Goal: Task Accomplishment & Management: Manage account settings

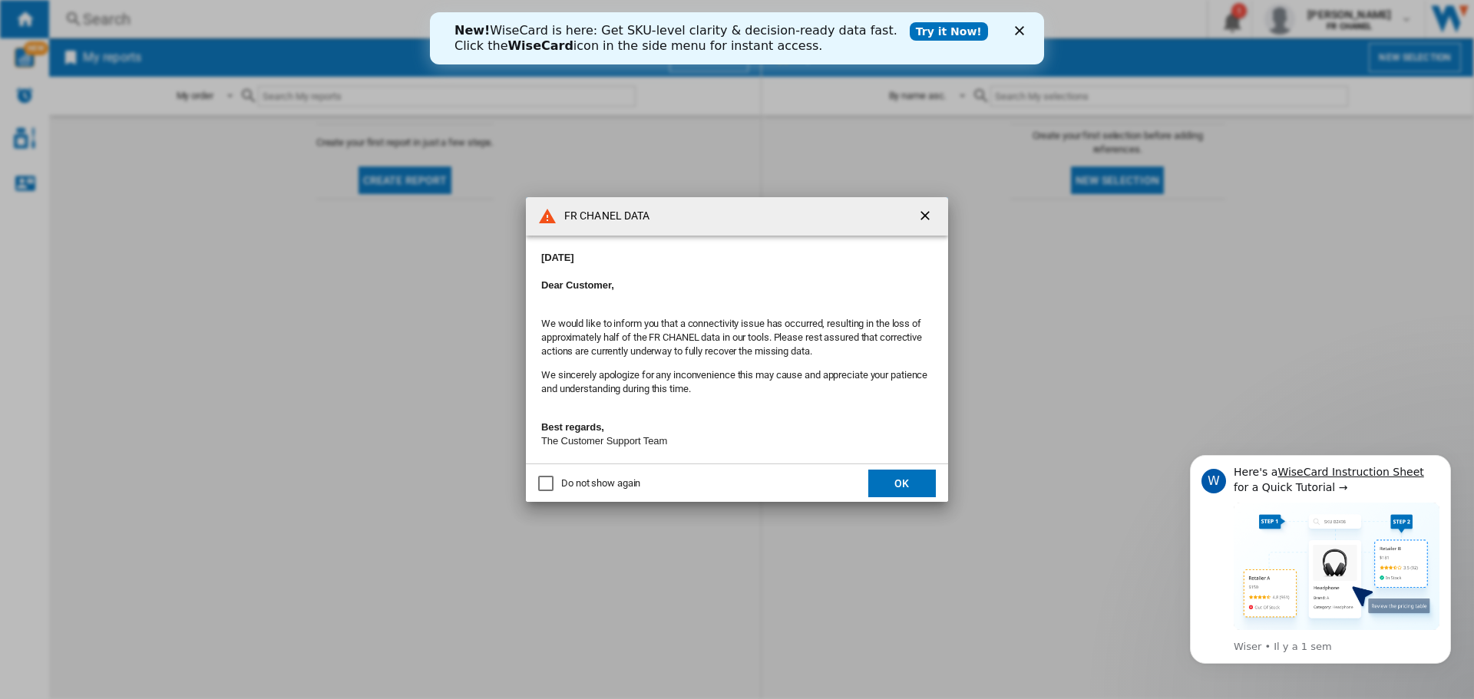
click at [618, 491] on div "Do not show again" at bounding box center [600, 484] width 79 height 14
click at [892, 490] on button "OK" at bounding box center [902, 484] width 68 height 28
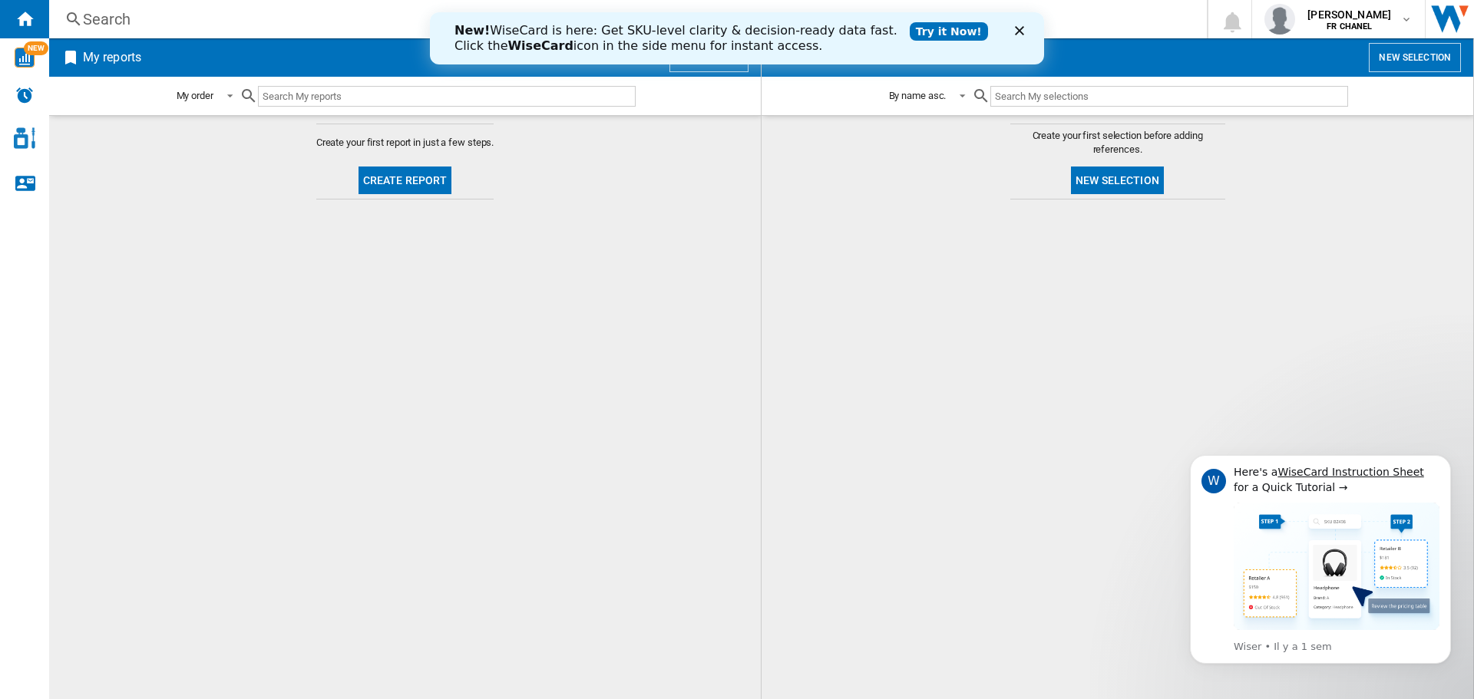
click at [910, 31] on link "Try it Now!" at bounding box center [949, 31] width 78 height 18
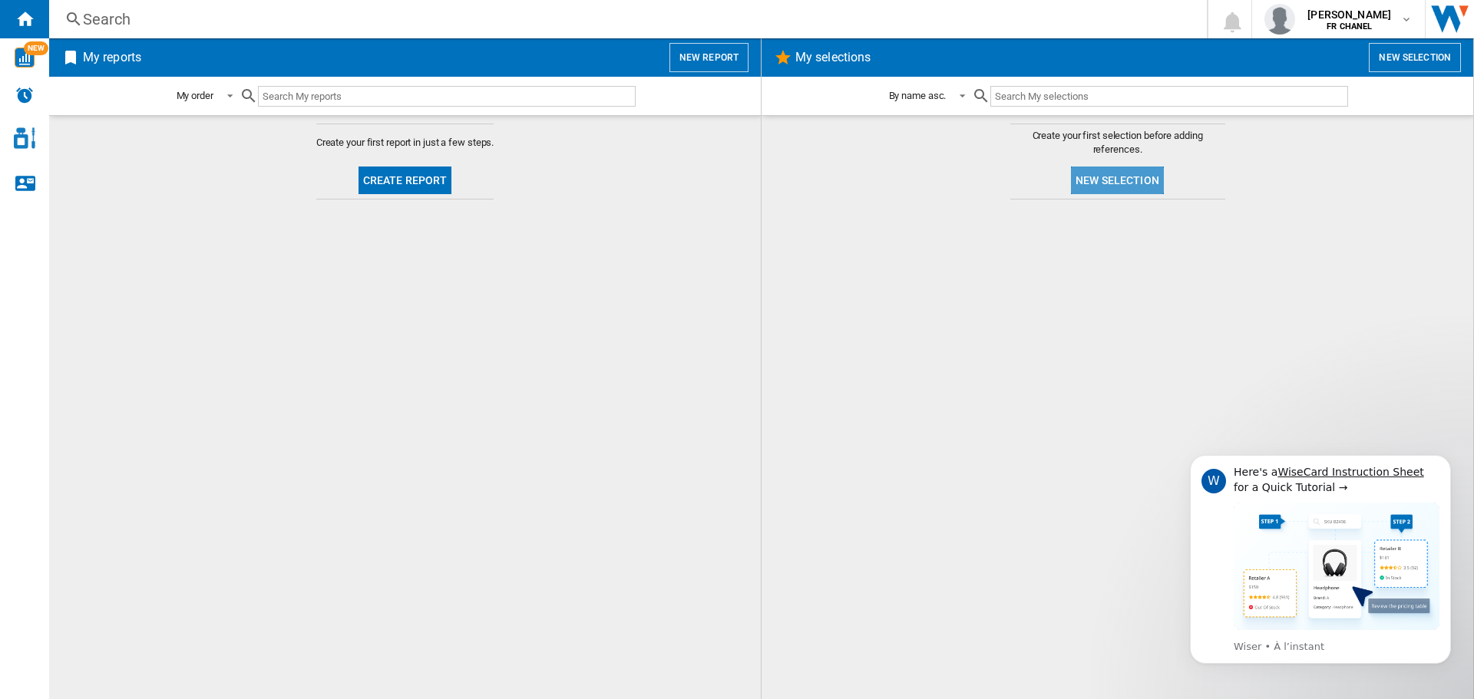
click at [1115, 176] on button "New selection" at bounding box center [1117, 181] width 93 height 28
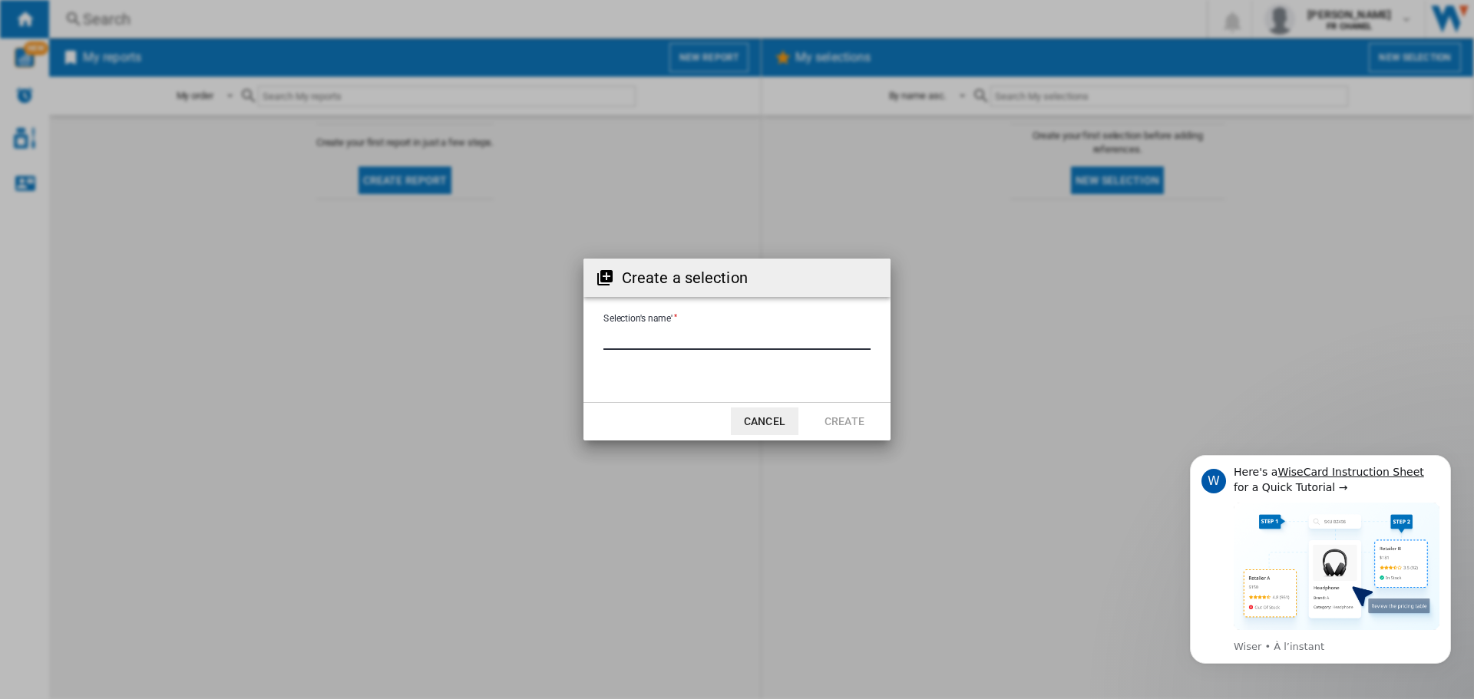
click at [751, 348] on input "Selection's name'" at bounding box center [736, 338] width 267 height 23
click at [780, 420] on button "Cancel" at bounding box center [765, 422] width 68 height 28
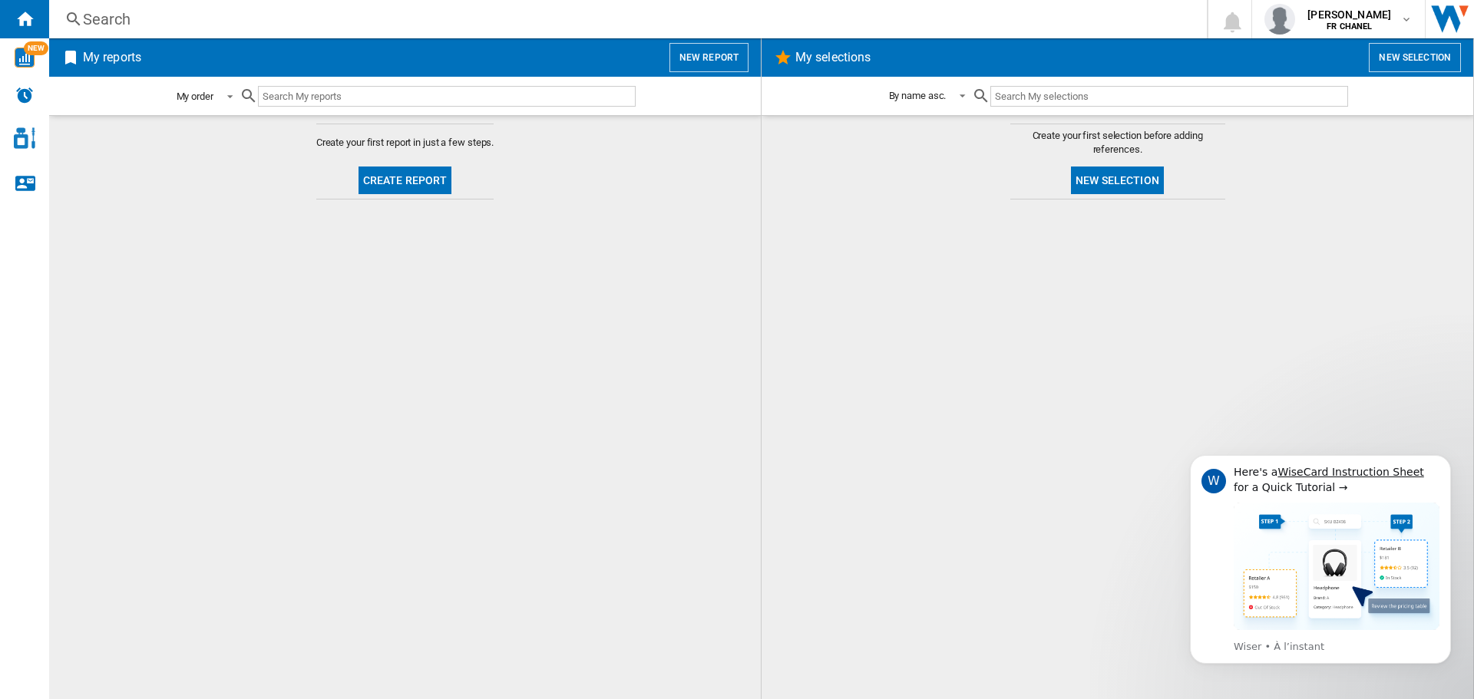
click at [199, 98] on div "My order" at bounding box center [195, 97] width 37 height 12
click at [139, 99] on md-backdrop at bounding box center [737, 349] width 1474 height 699
click at [418, 188] on button "Create report" at bounding box center [405, 181] width 94 height 28
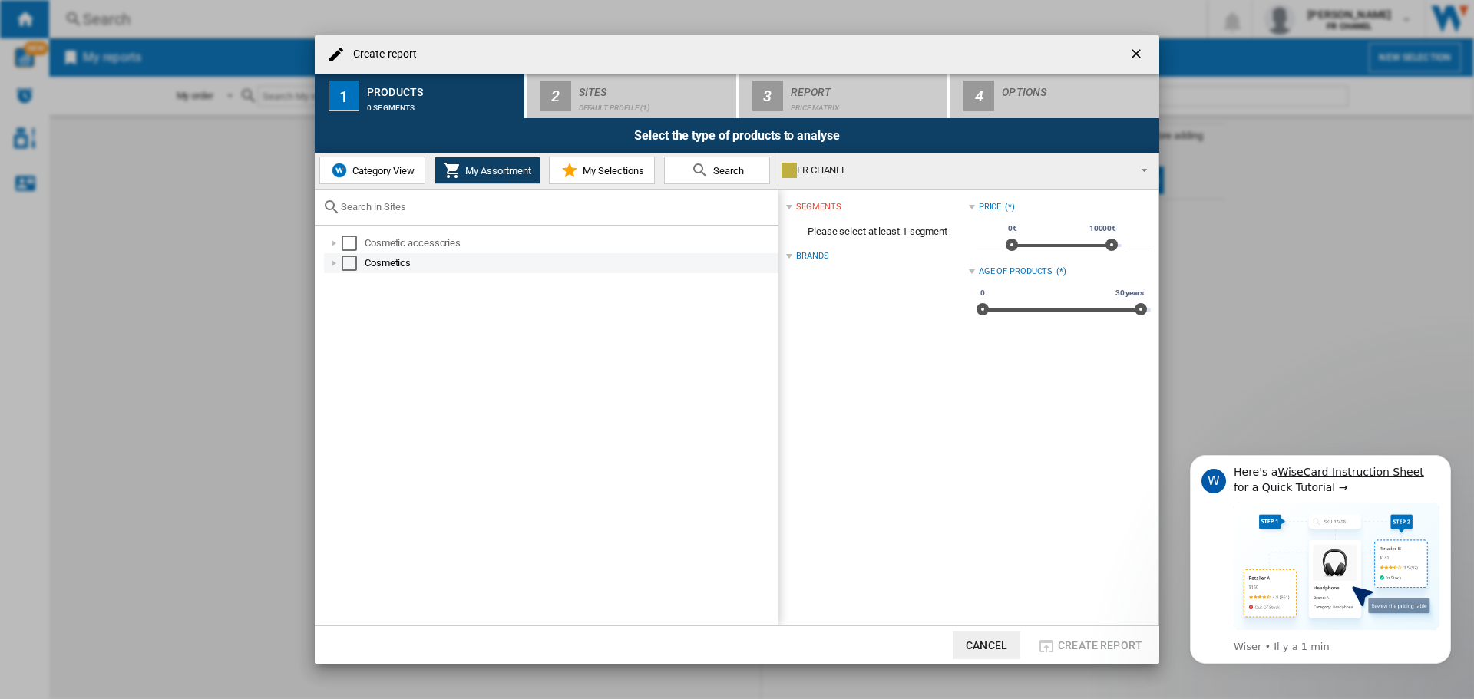
click at [338, 265] on div at bounding box center [333, 263] width 15 height 15
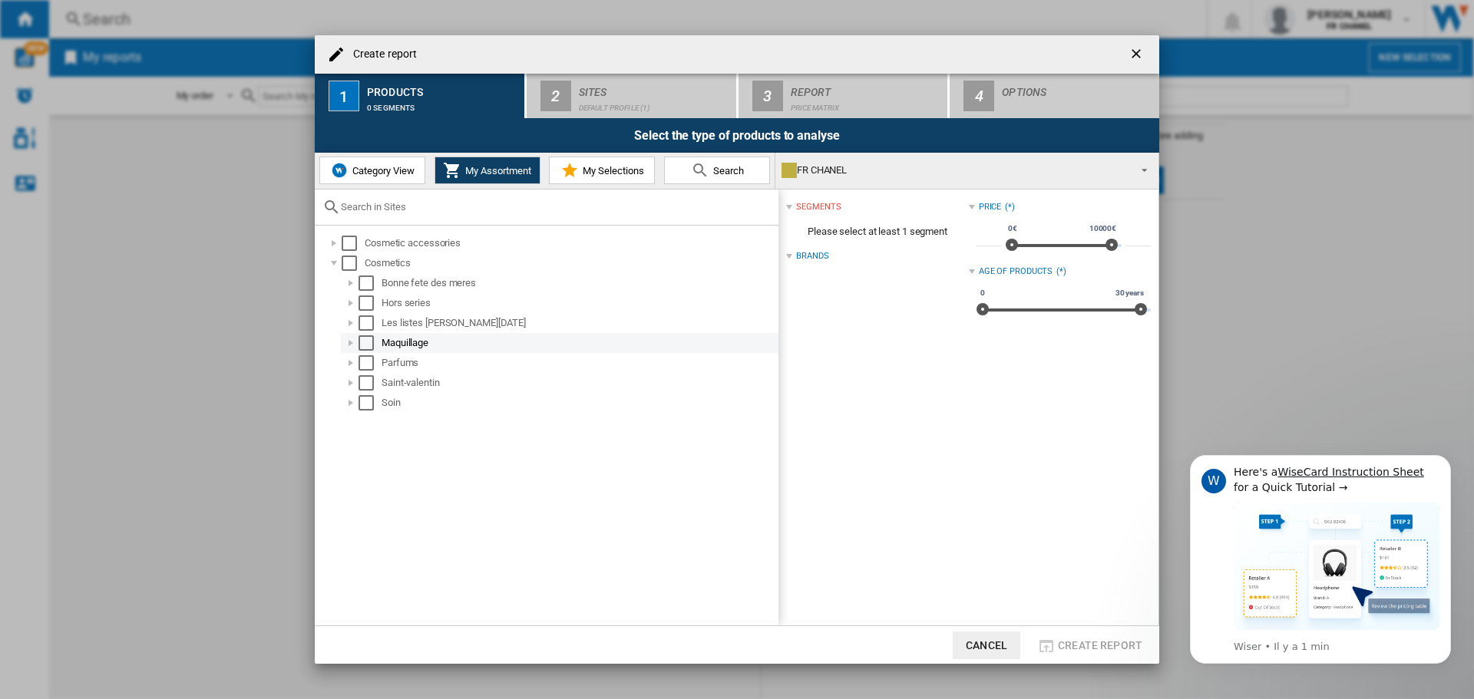
click at [353, 342] on div at bounding box center [350, 342] width 15 height 15
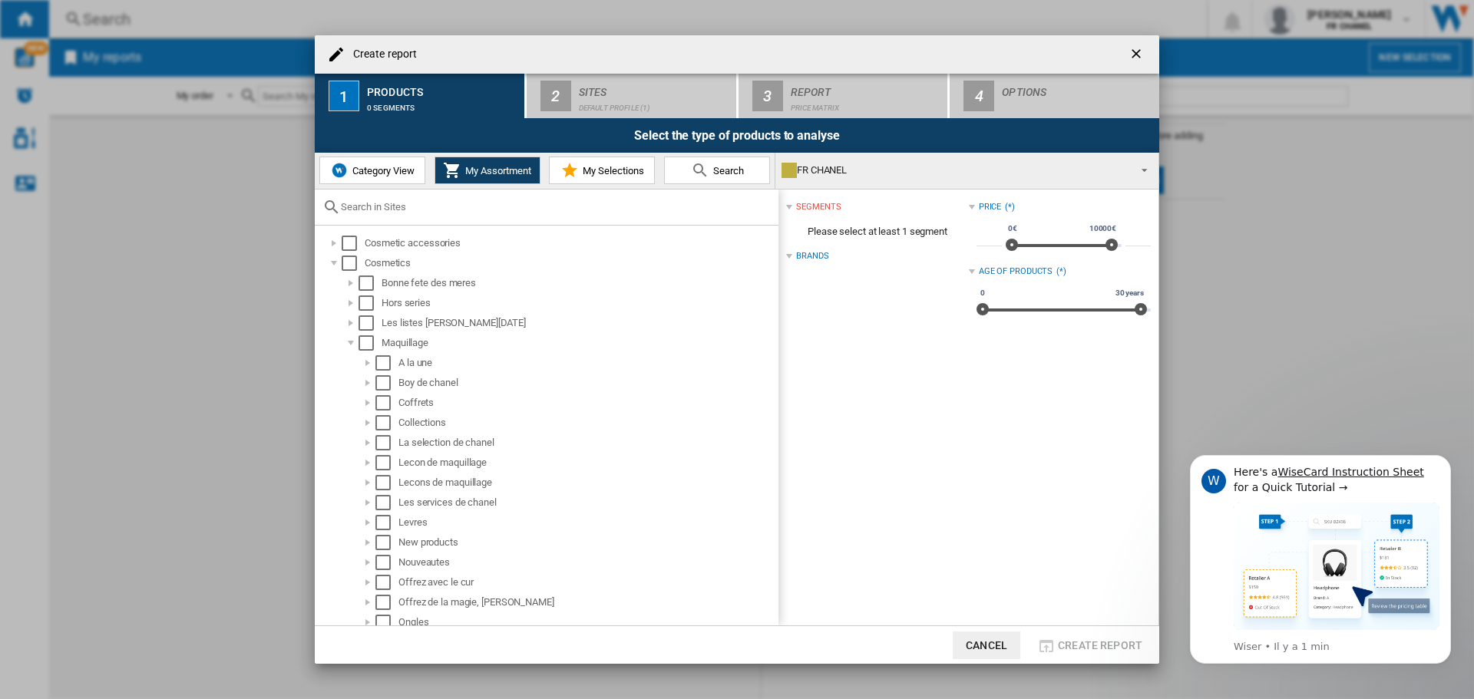
click at [592, 174] on span "My Selections" at bounding box center [611, 171] width 65 height 12
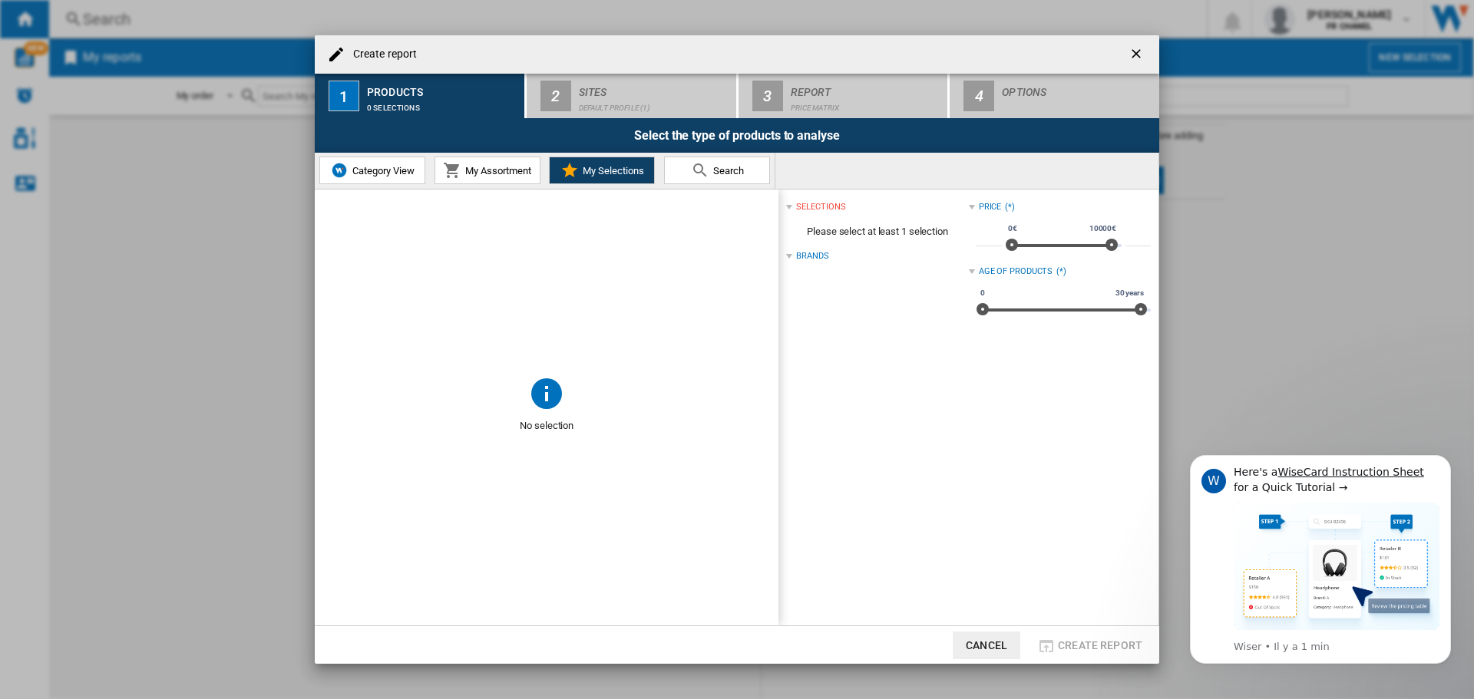
click at [697, 175] on md-icon at bounding box center [700, 170] width 18 height 18
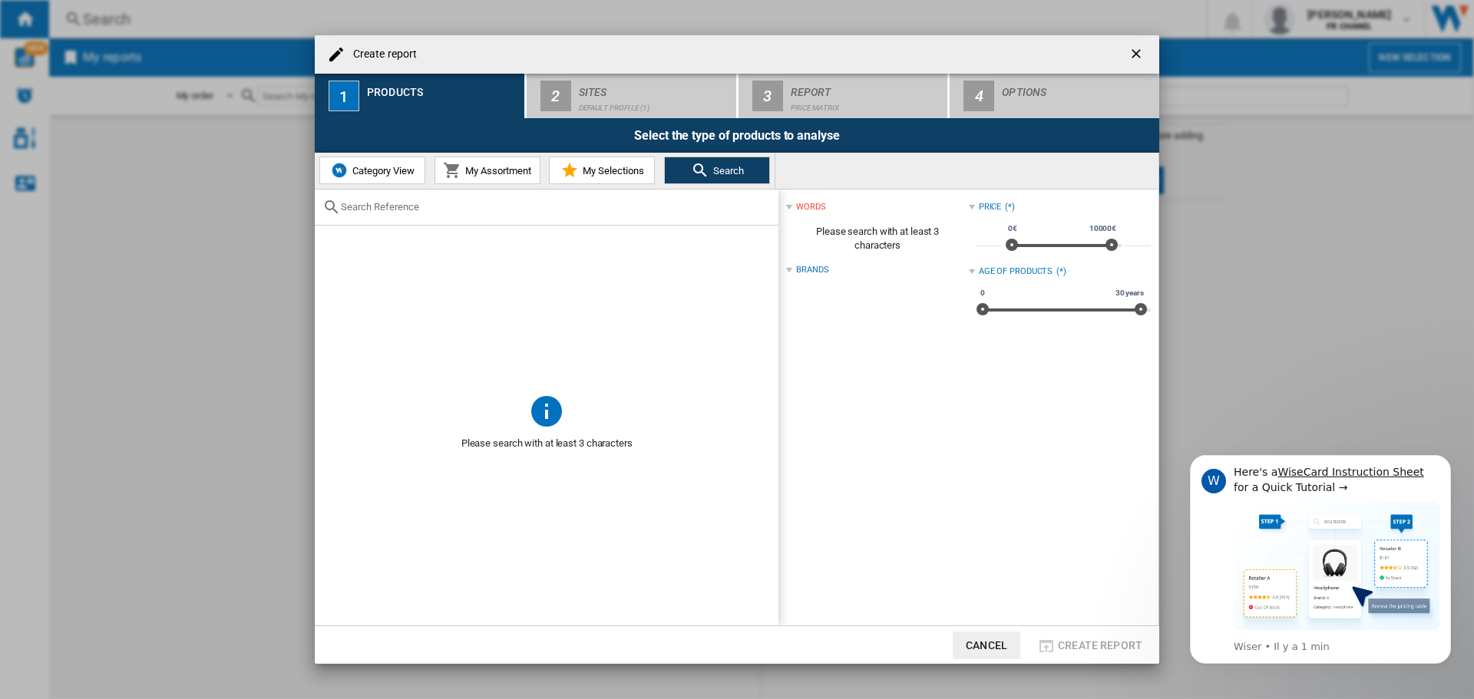
click at [629, 171] on span "My Selections" at bounding box center [611, 171] width 65 height 12
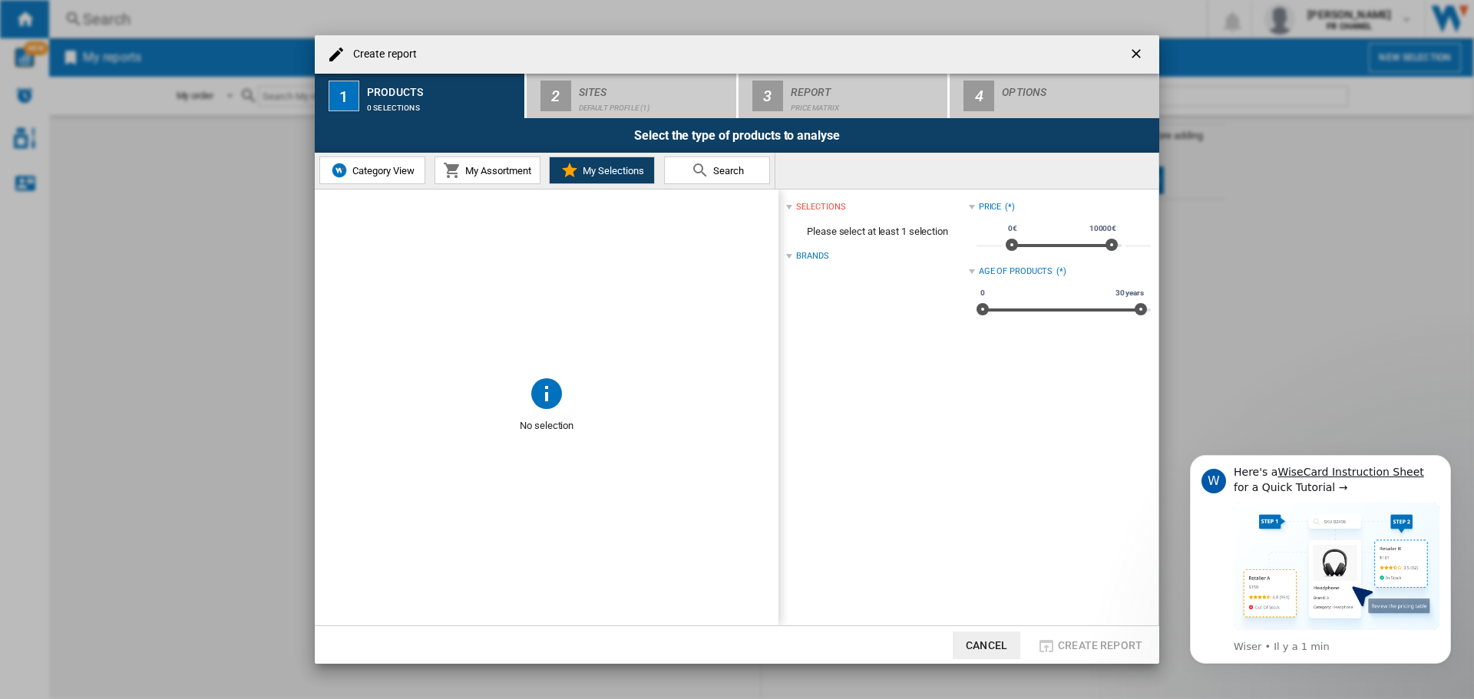
click at [499, 168] on span "My Assortment" at bounding box center [496, 171] width 70 height 12
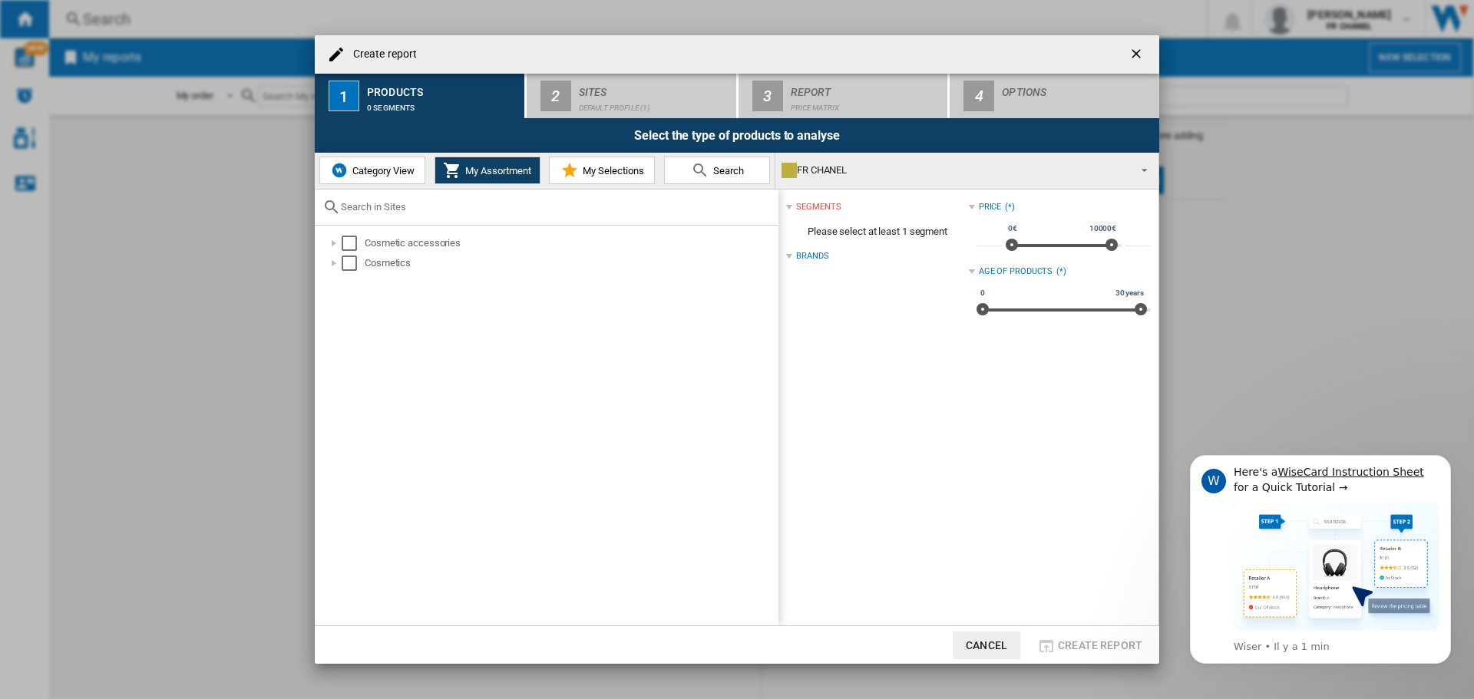
click at [402, 172] on span "Category View" at bounding box center [382, 171] width 66 height 12
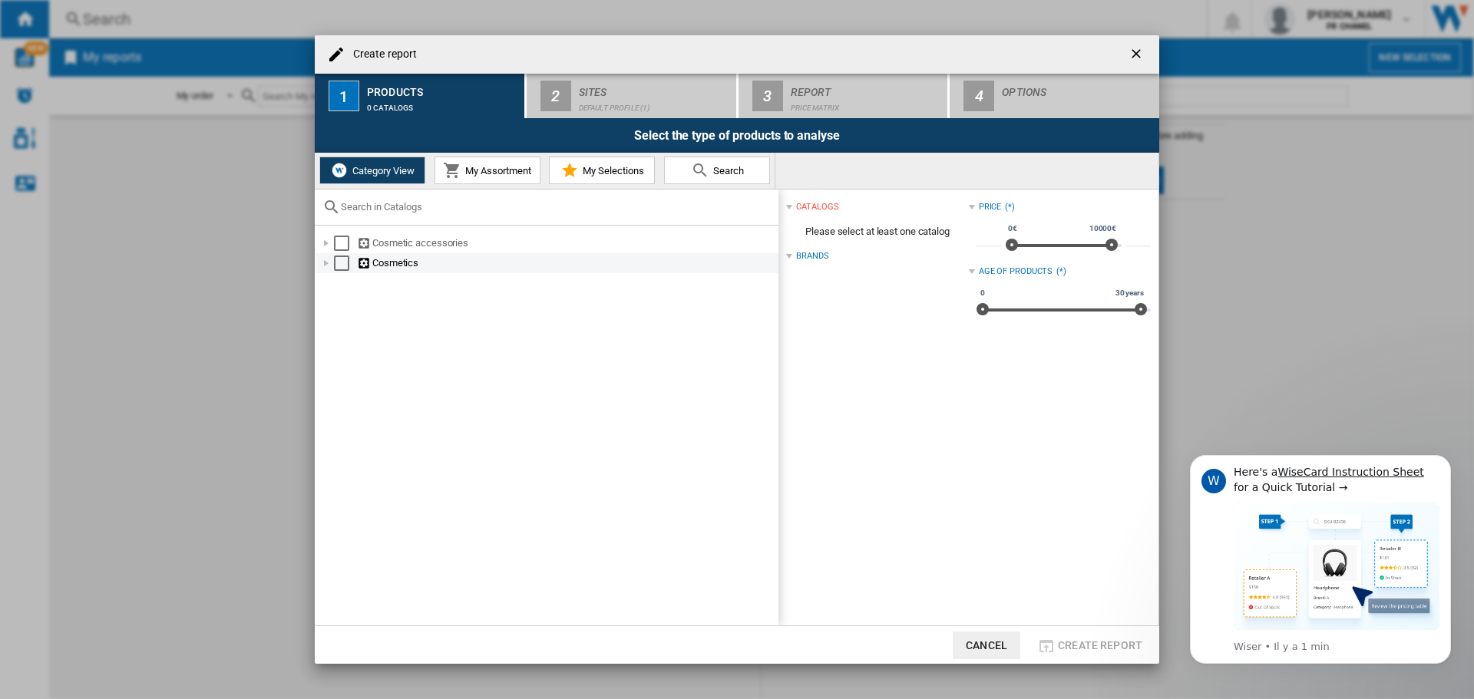
click at [328, 262] on div at bounding box center [326, 263] width 15 height 15
click at [342, 285] on div at bounding box center [342, 283] width 15 height 15
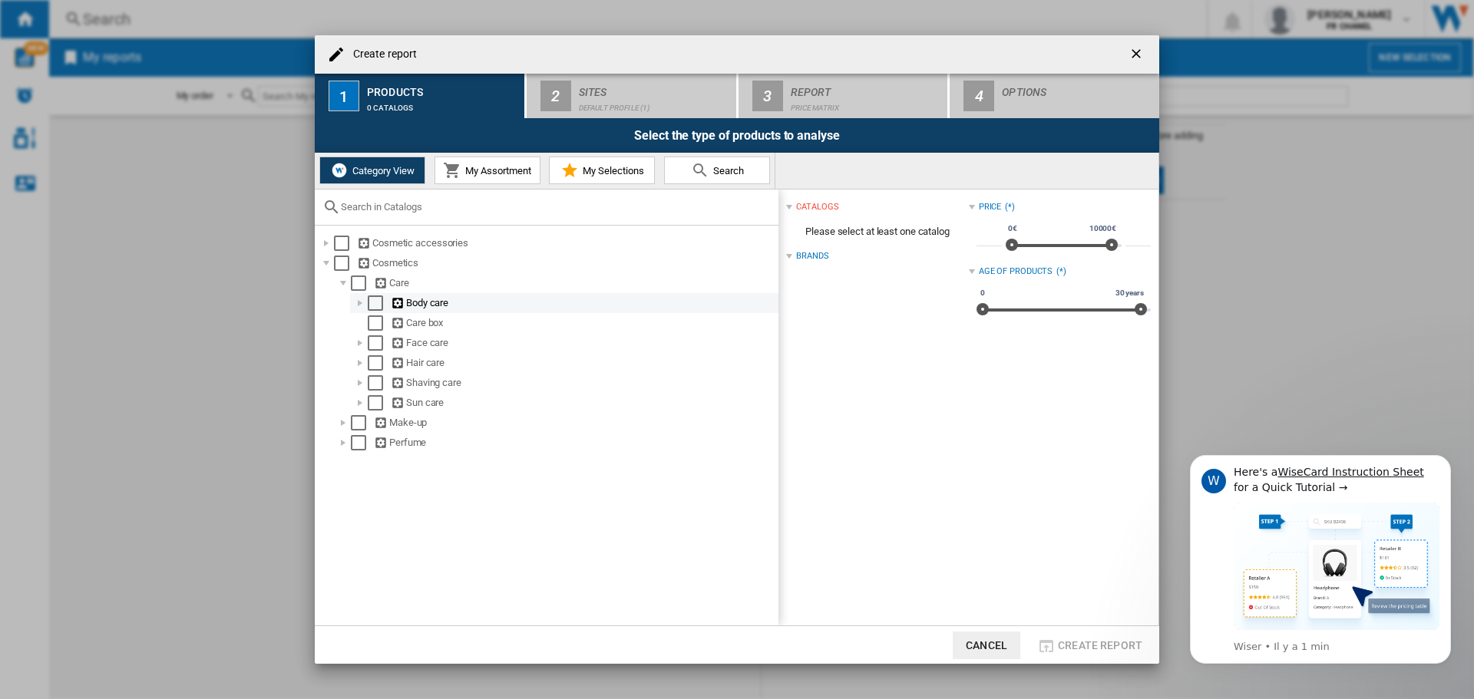
click at [354, 301] on div at bounding box center [359, 303] width 15 height 15
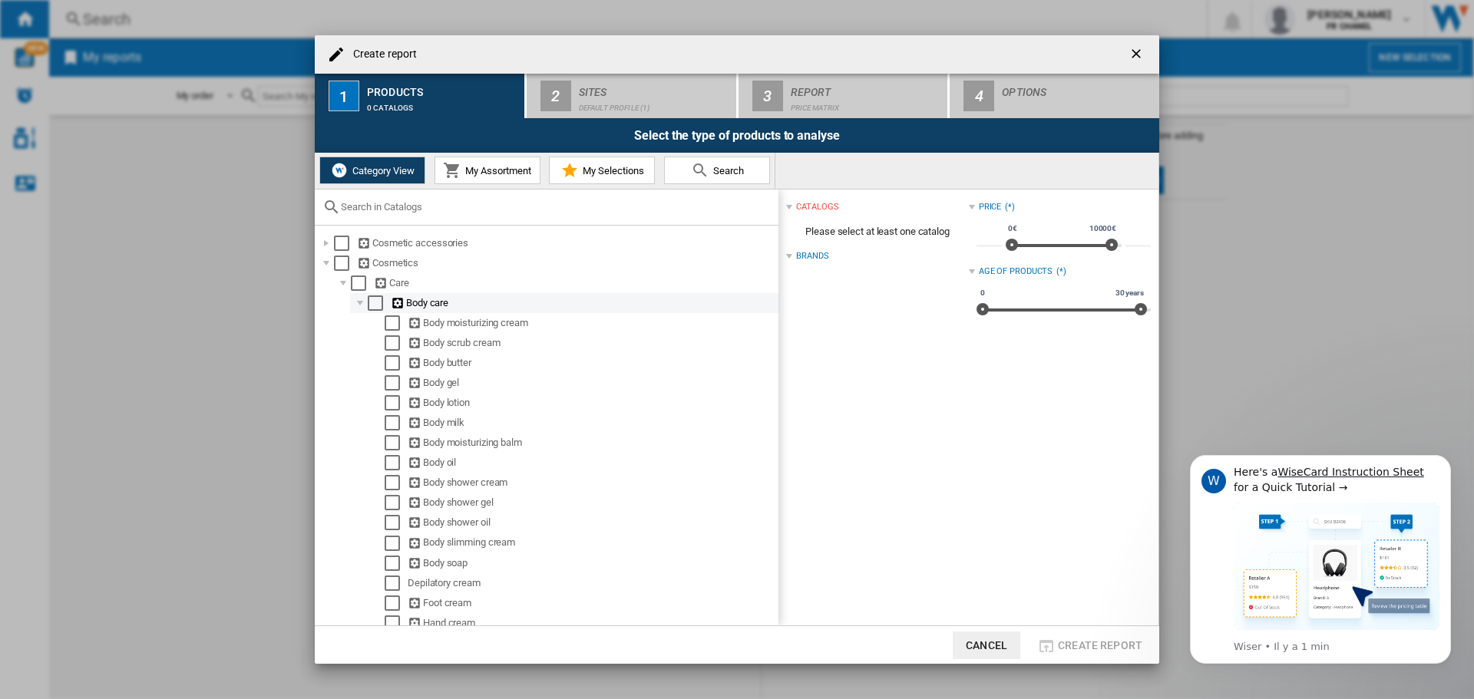
click at [362, 304] on div at bounding box center [359, 303] width 15 height 15
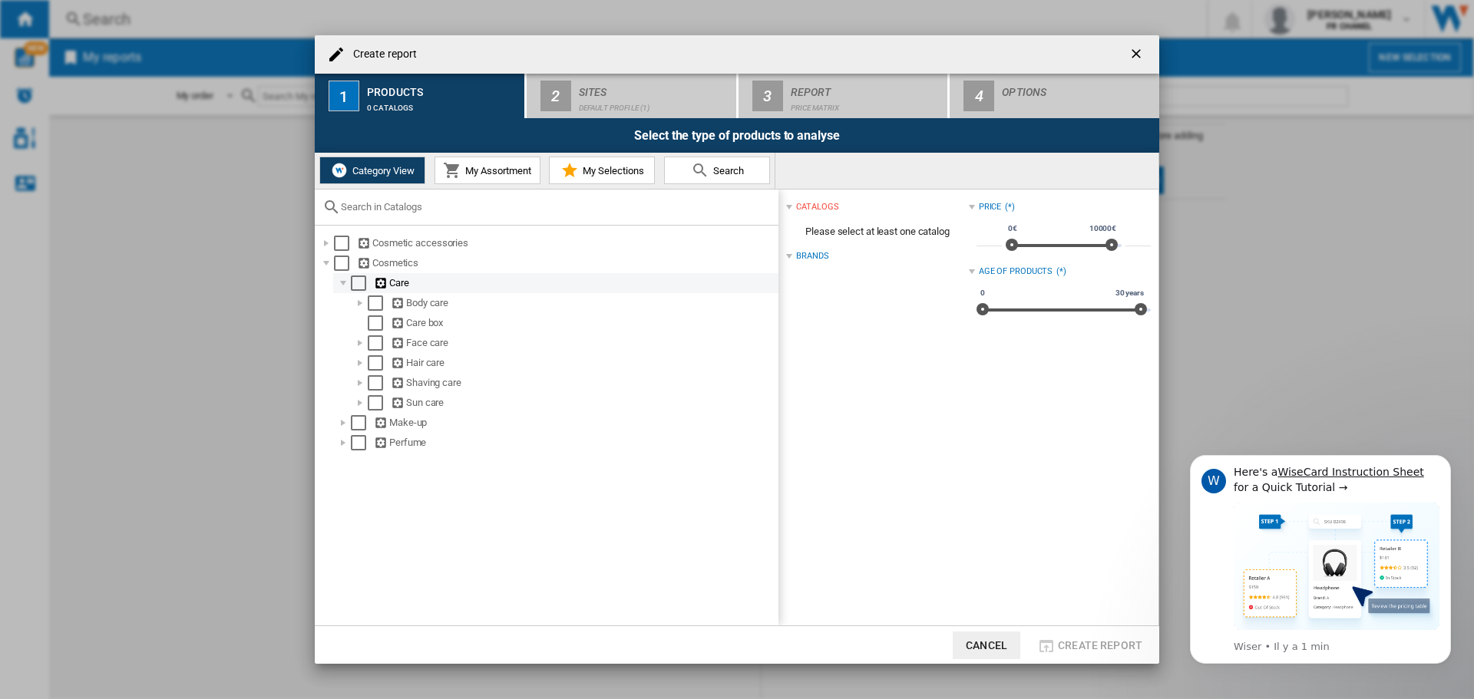
click at [342, 282] on div at bounding box center [342, 283] width 15 height 15
click at [382, 283] on ng-md-icon at bounding box center [381, 283] width 15 height 15
click at [345, 285] on div at bounding box center [342, 283] width 15 height 15
click at [326, 268] on div at bounding box center [326, 263] width 15 height 15
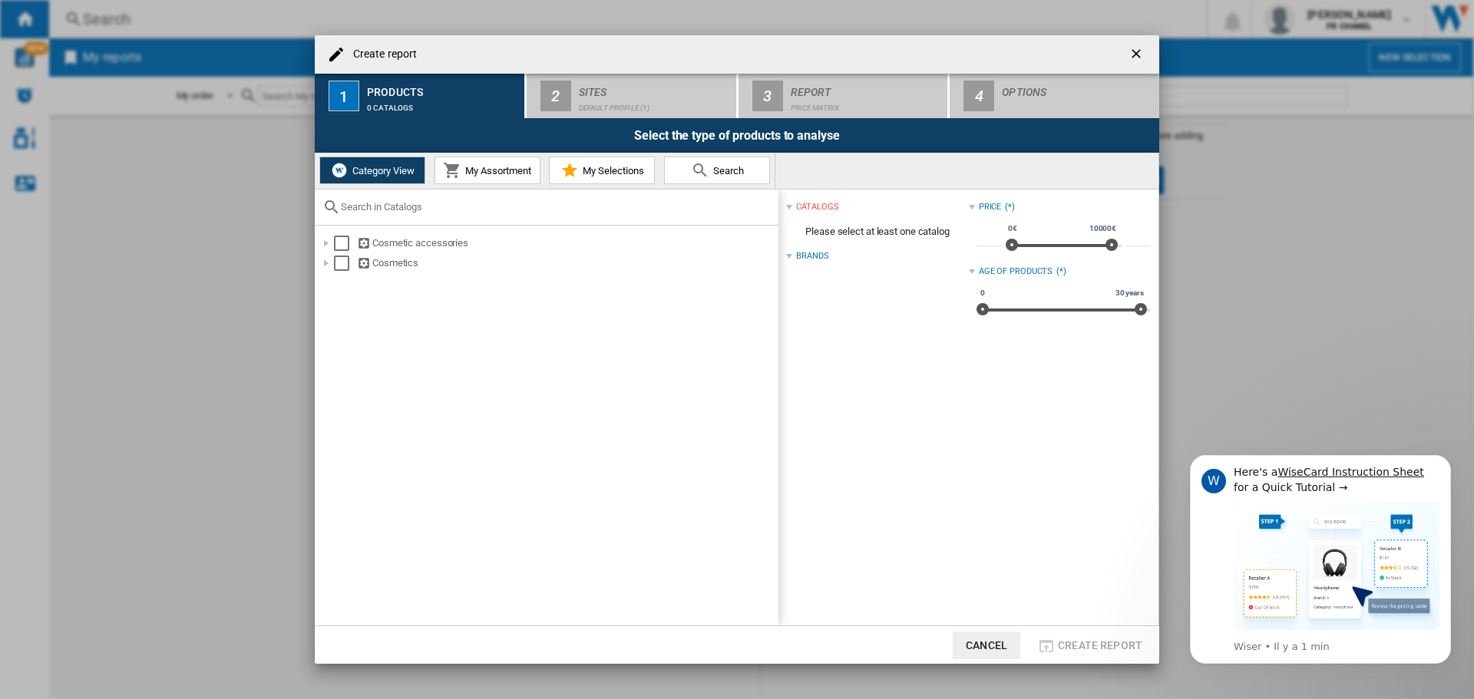
click at [1135, 54] on ng-md-icon "getI18NText('BUTTONS.CLOSE_DIALOG')" at bounding box center [1137, 55] width 18 height 18
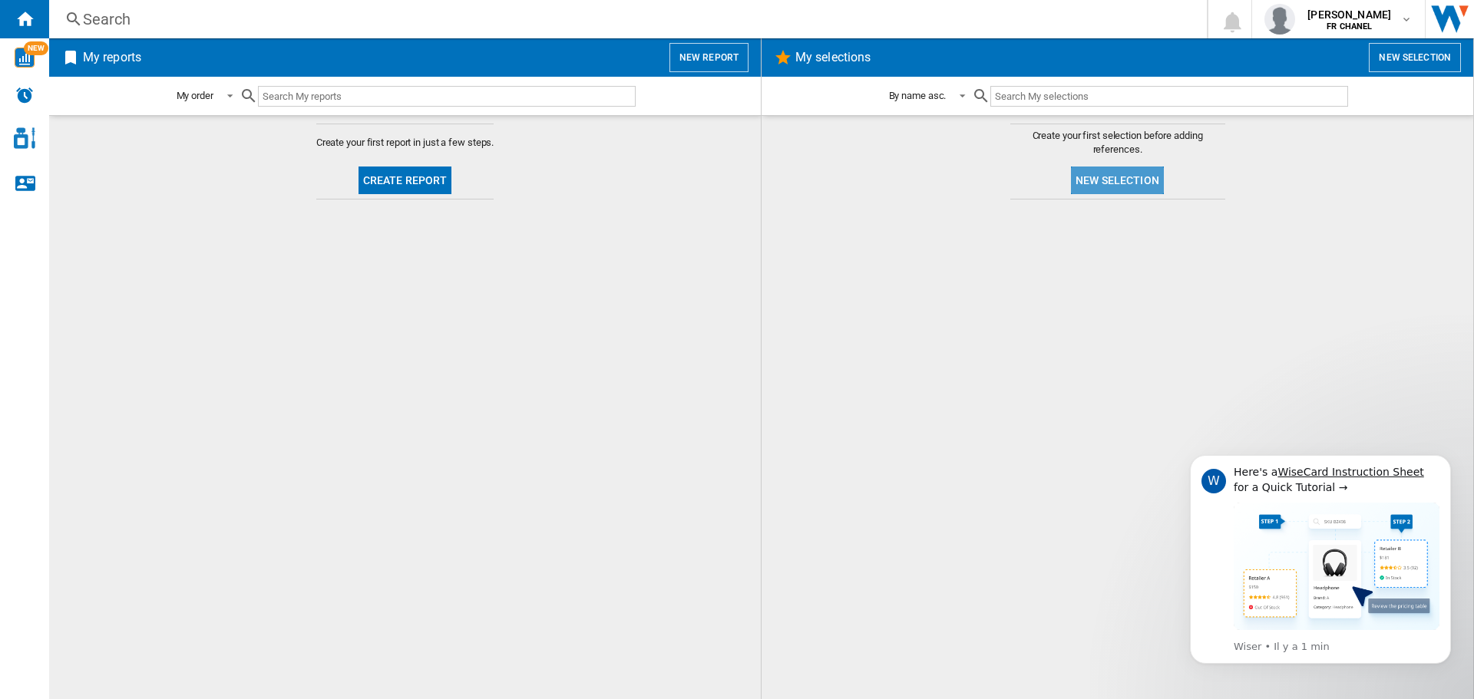
click at [1092, 171] on button "New selection" at bounding box center [1117, 181] width 93 height 28
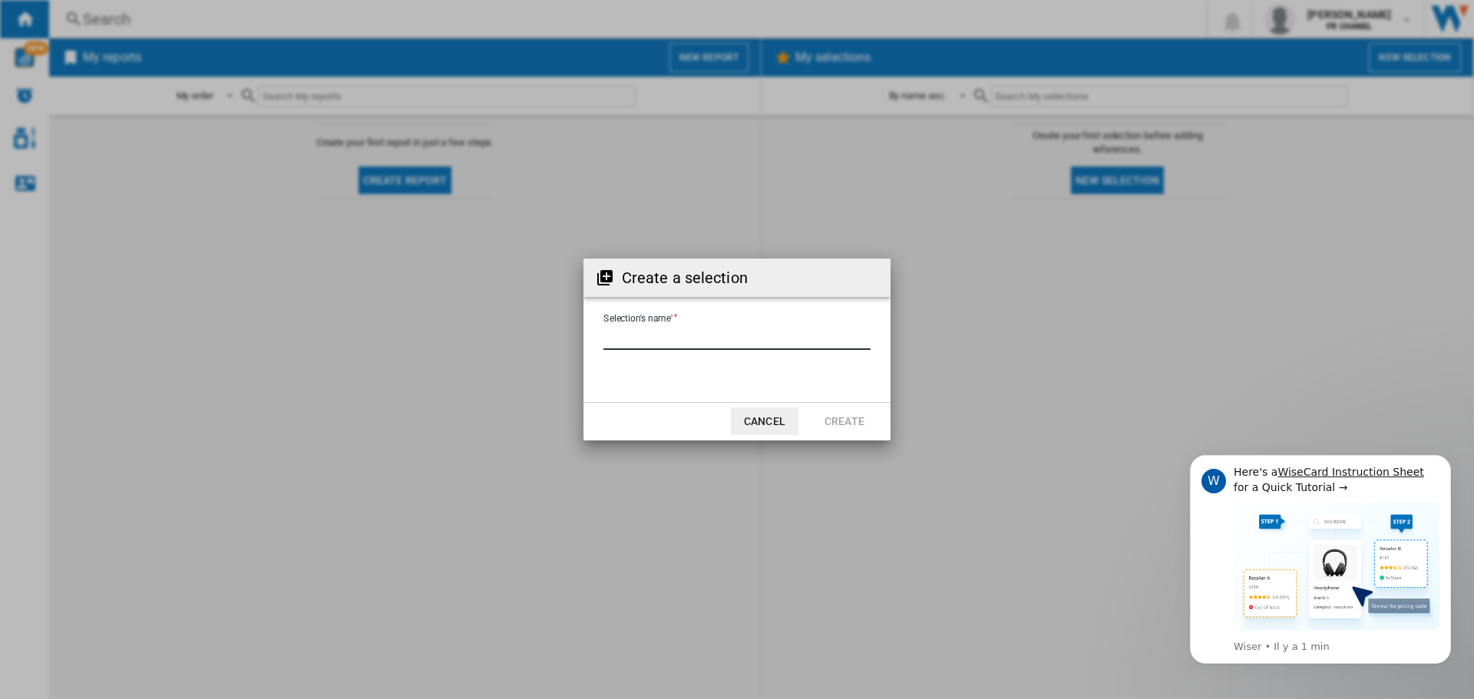
click at [801, 327] on input "Selection's name'" at bounding box center [736, 338] width 267 height 23
click at [966, 258] on div "Create a selection Selection's name' Cancel Create" at bounding box center [737, 349] width 1474 height 699
click at [790, 418] on button "Cancel" at bounding box center [765, 422] width 68 height 28
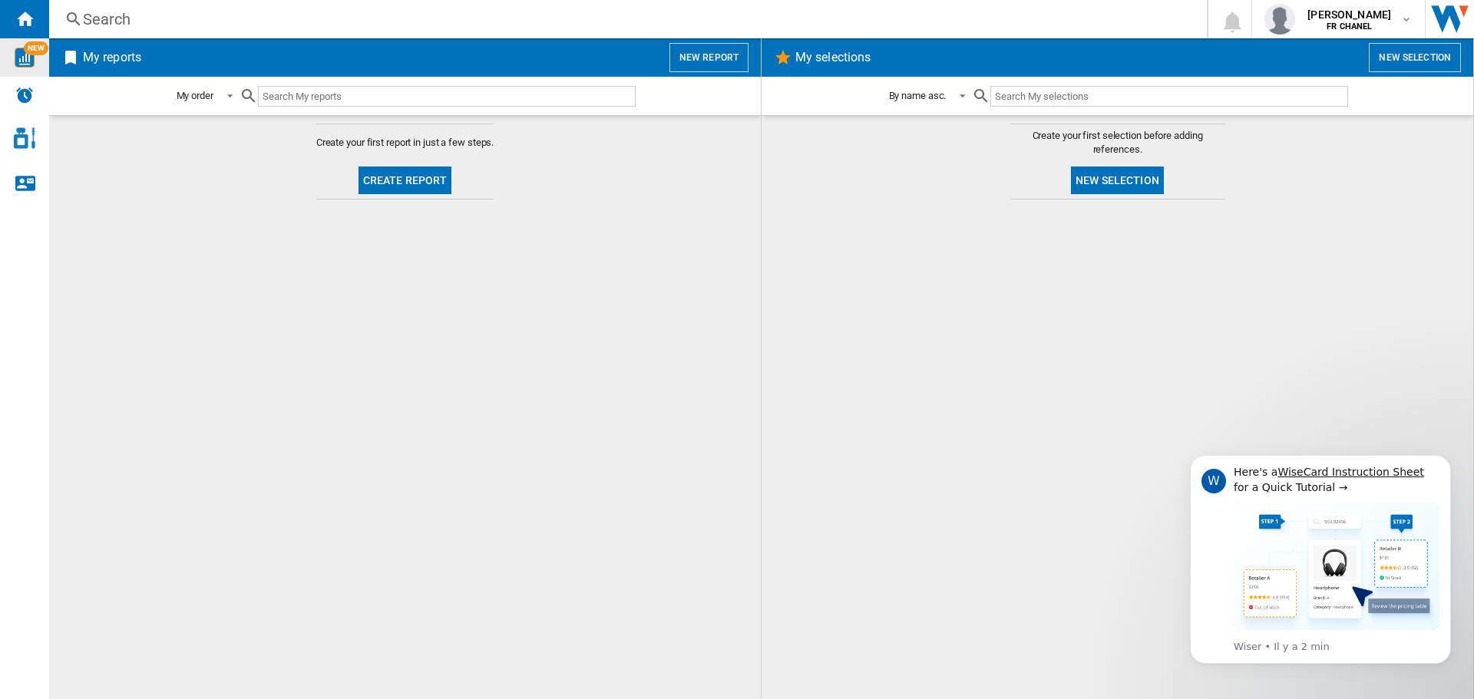
click at [30, 65] on img "WiseCard" at bounding box center [25, 58] width 20 height 20
drag, startPoint x: 1210, startPoint y: 412, endPoint x: 1326, endPoint y: 425, distance: 117.3
click at [1208, 412] on div at bounding box center [1117, 449] width 681 height 484
drag, startPoint x: 1447, startPoint y: 461, endPoint x: 2618, endPoint y: 896, distance: 1249.7
click at [1447, 461] on icon "Dismiss notification" at bounding box center [1445, 460] width 5 height 5
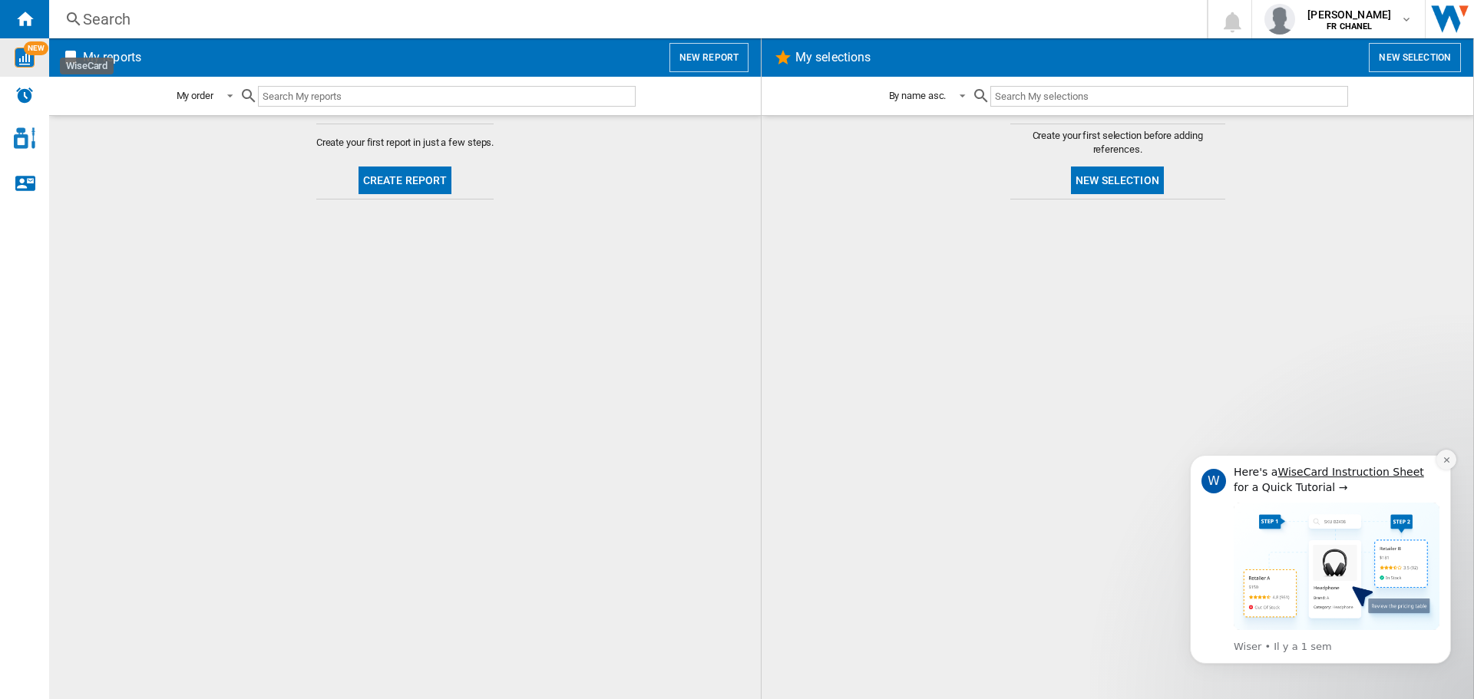
drag, startPoint x: 1441, startPoint y: 461, endPoint x: 2613, endPoint y: 897, distance: 1250.6
click at [1442, 461] on button "Dismiss notification" at bounding box center [1446, 460] width 20 height 20
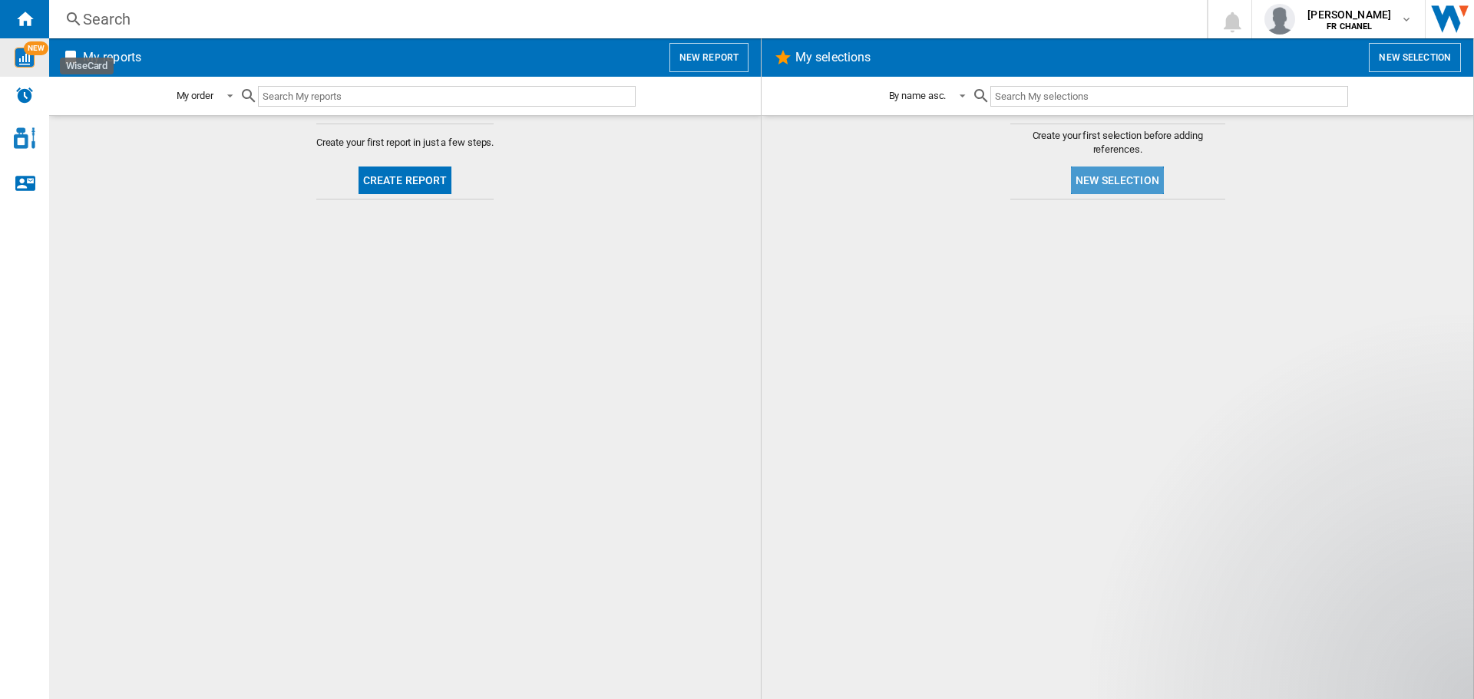
click at [1115, 184] on button "New selection" at bounding box center [1117, 181] width 93 height 28
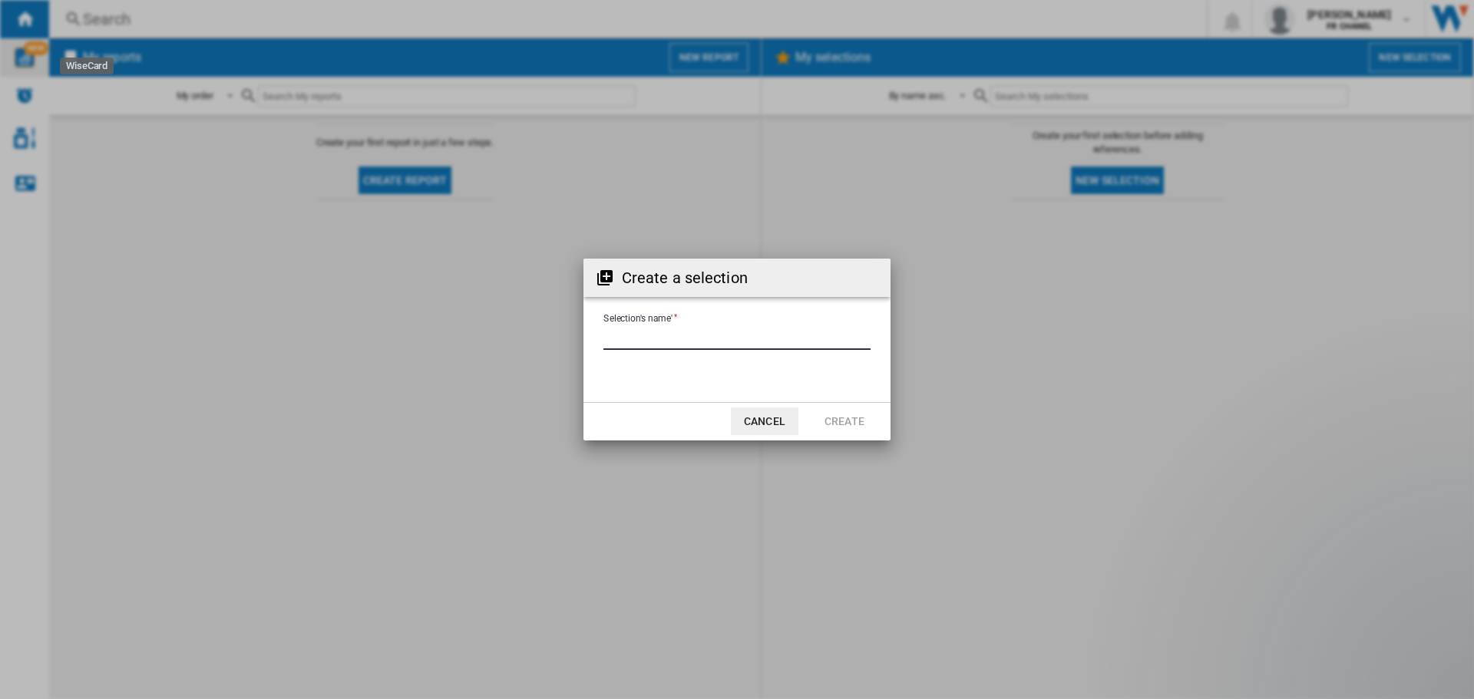
click at [739, 341] on input "Selection's name'" at bounding box center [736, 338] width 267 height 23
type input "*"
type input "**********"
click at [845, 420] on button "Create" at bounding box center [845, 422] width 68 height 28
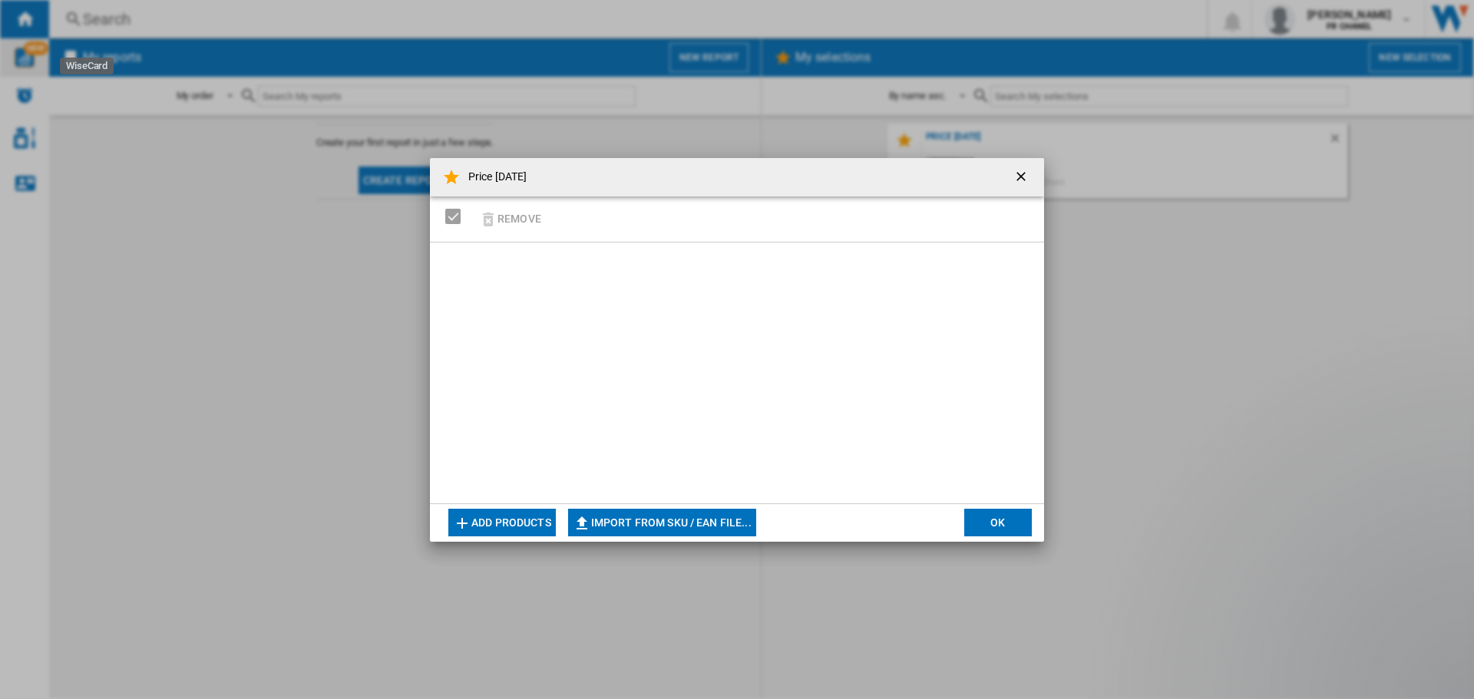
click at [538, 514] on button "Add products" at bounding box center [501, 523] width 107 height 28
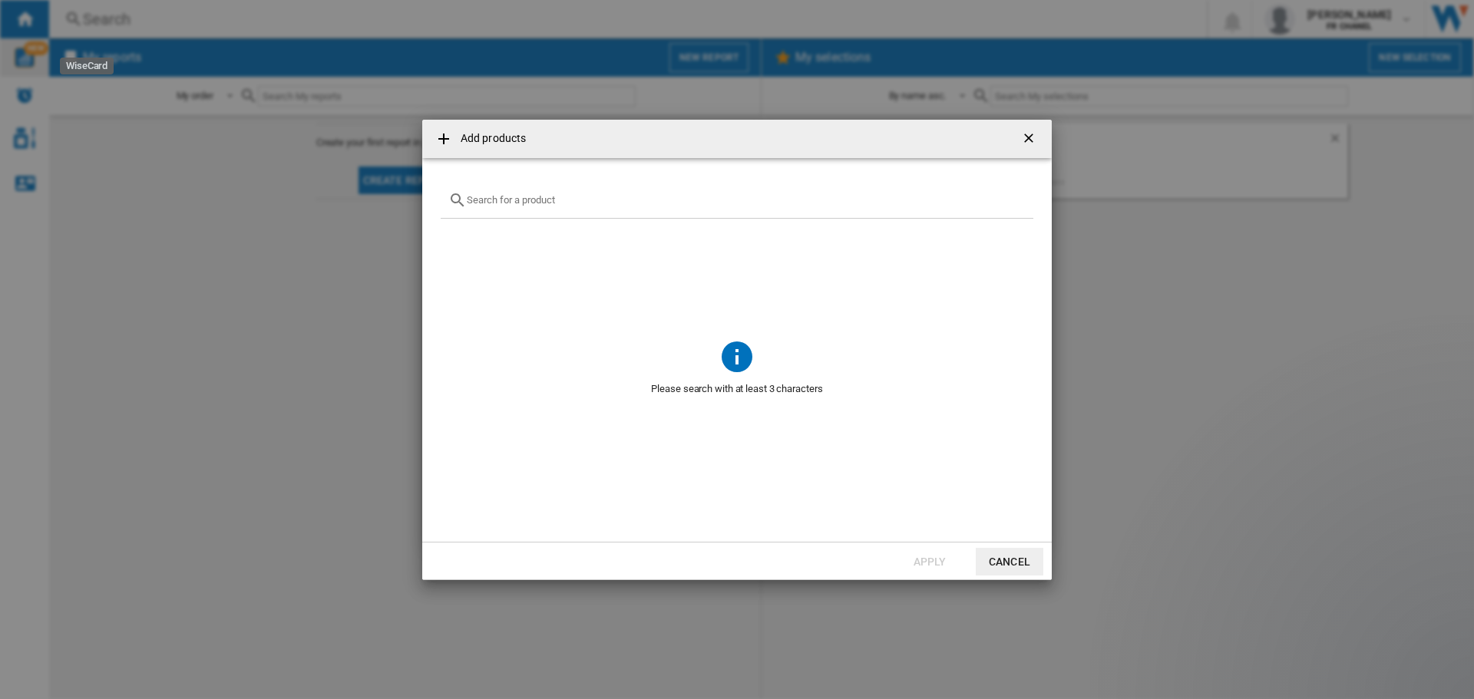
click at [619, 211] on div at bounding box center [737, 201] width 593 height 36
click at [531, 203] on input "text" at bounding box center [746, 200] width 559 height 12
click at [443, 136] on ng-md-icon at bounding box center [443, 139] width 18 height 18
click at [611, 202] on input "lancôme la vie est belle" at bounding box center [737, 200] width 540 height 12
type input "lancome"
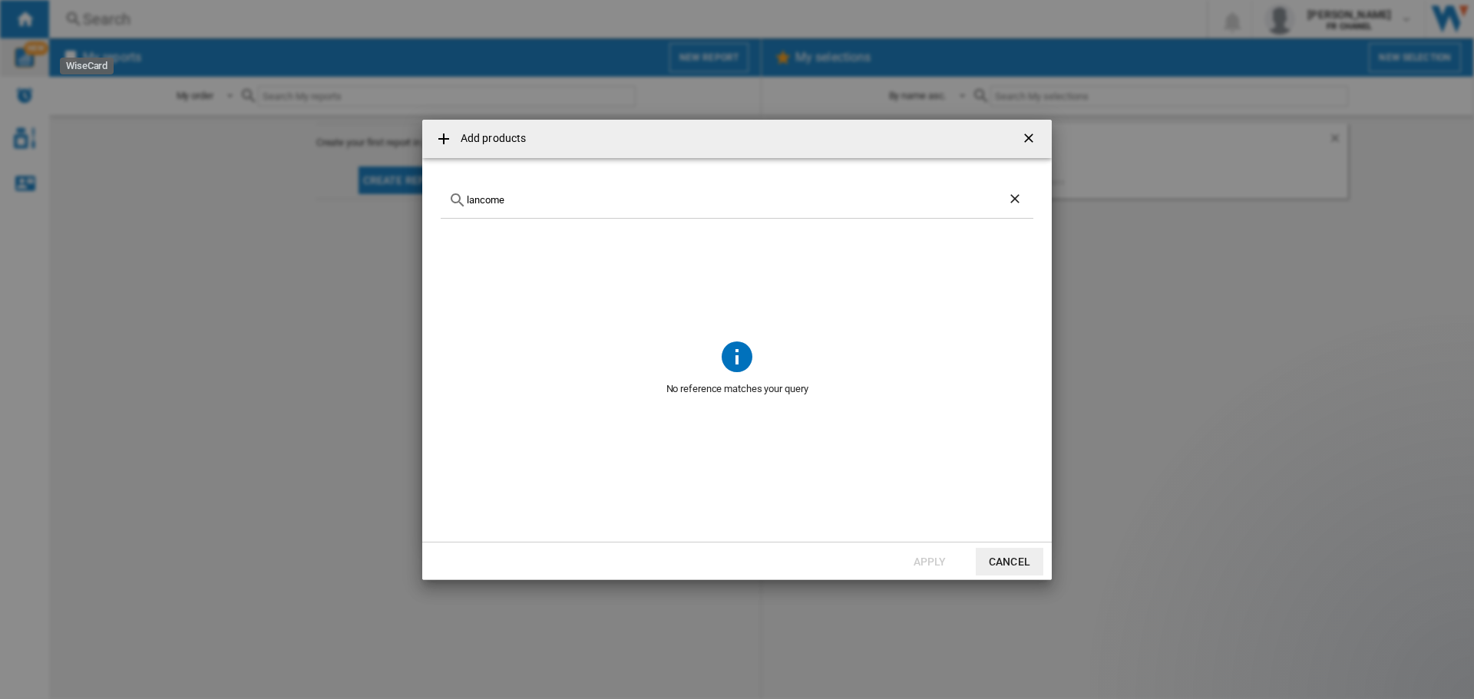
drag, startPoint x: 581, startPoint y: 201, endPoint x: 387, endPoint y: 173, distance: 196.2
click at [387, 173] on div "Add products lancome No reference matches your query Apply Cancel" at bounding box center [737, 349] width 1474 height 699
click at [1034, 128] on button "button" at bounding box center [1030, 139] width 31 height 31
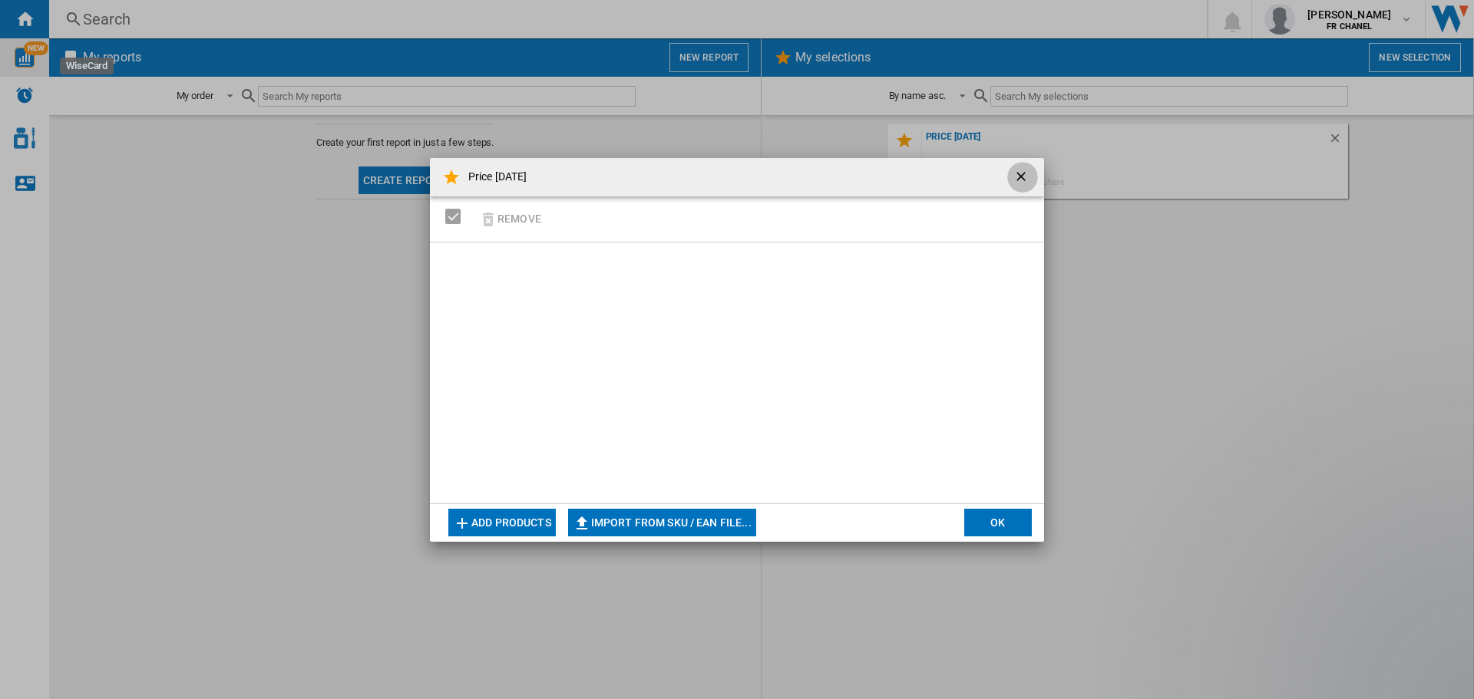
click at [1022, 170] on ng-md-icon "getI18NText('BUTTONS.CLOSE_DIALOG')" at bounding box center [1022, 178] width 18 height 18
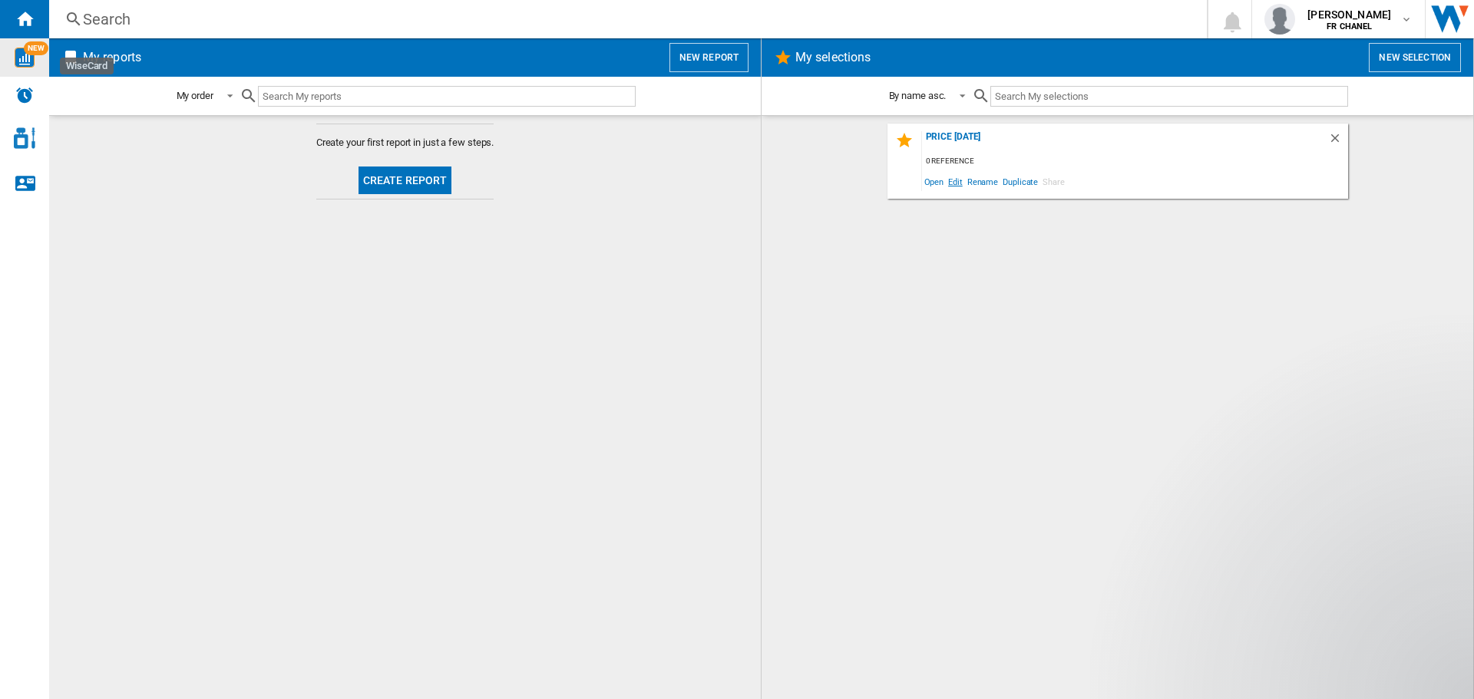
click at [953, 184] on span "Edit" at bounding box center [955, 181] width 19 height 21
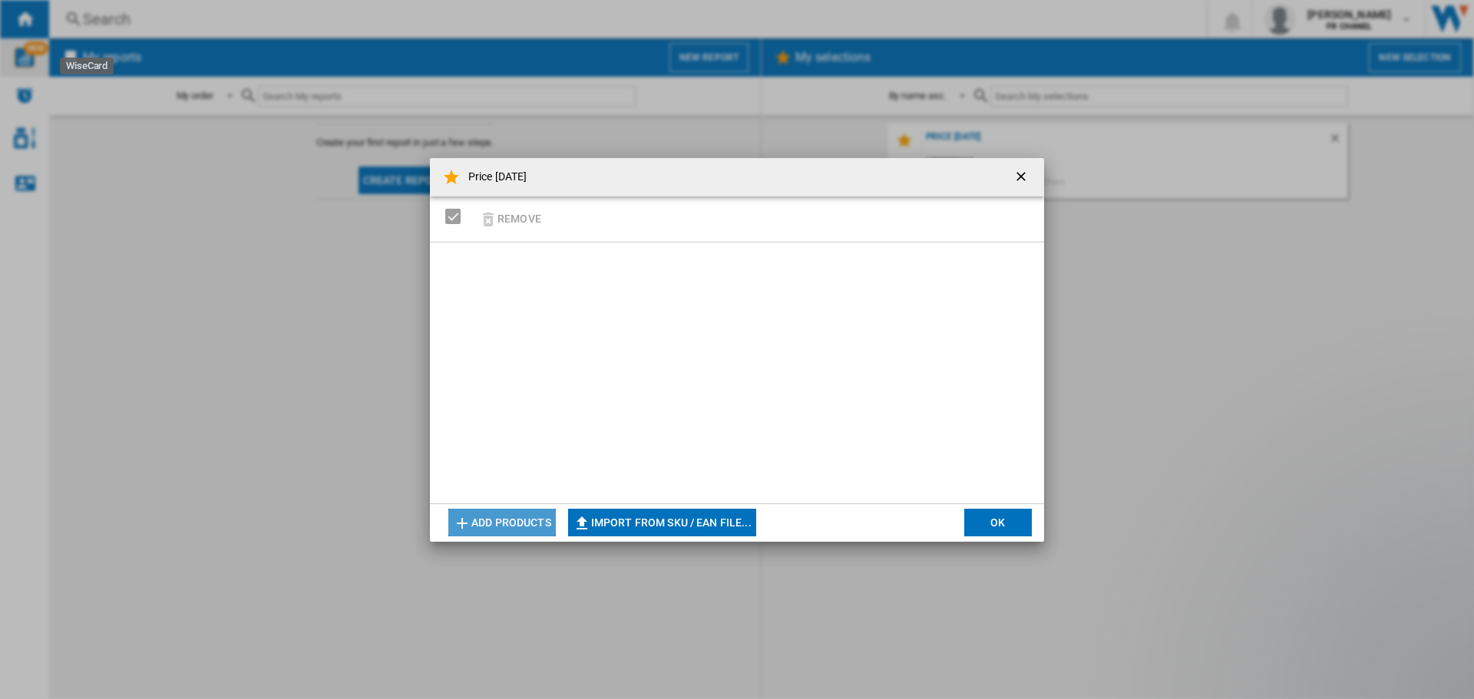
click at [530, 520] on button "Add products" at bounding box center [501, 523] width 107 height 28
click at [699, 529] on button "Import from SKU / EAN file..." at bounding box center [662, 523] width 188 height 28
click at [529, 512] on button "Add products" at bounding box center [501, 523] width 107 height 28
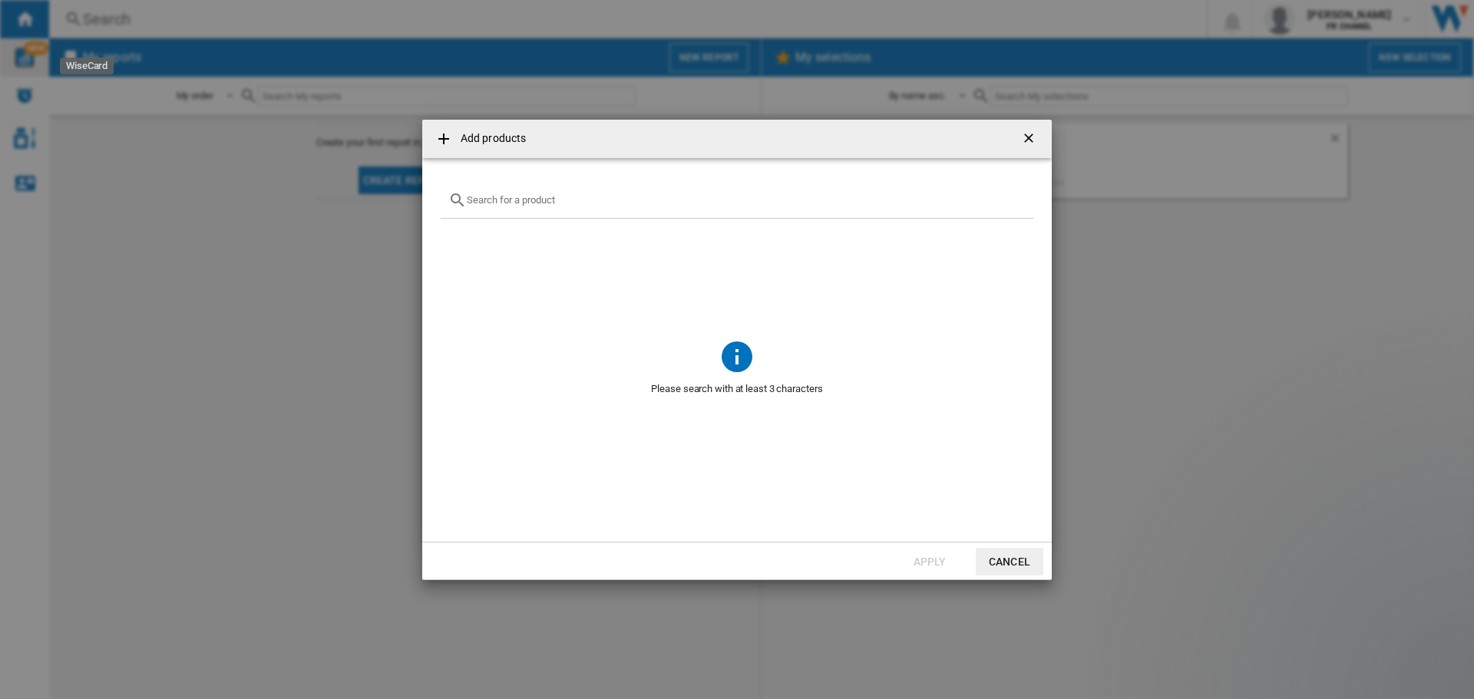
click at [560, 211] on div "{{getI18NText('SELECTIONS.EDITION_POPUP.OPEN_PRODUCTS_POPUP')}} {{::getI18NText…" at bounding box center [737, 201] width 593 height 36
click at [558, 201] on input "{{getI18NText('SELECTIONS.EDITION_POPUP.OPEN_PRODUCTS_POPUP')}} {{::getI18NText…" at bounding box center [746, 200] width 559 height 12
type input "armani"
click at [1037, 140] on ng-md-icon "getI18NText('BUTTONS.CLOSE_DIALOG')" at bounding box center [1030, 139] width 18 height 18
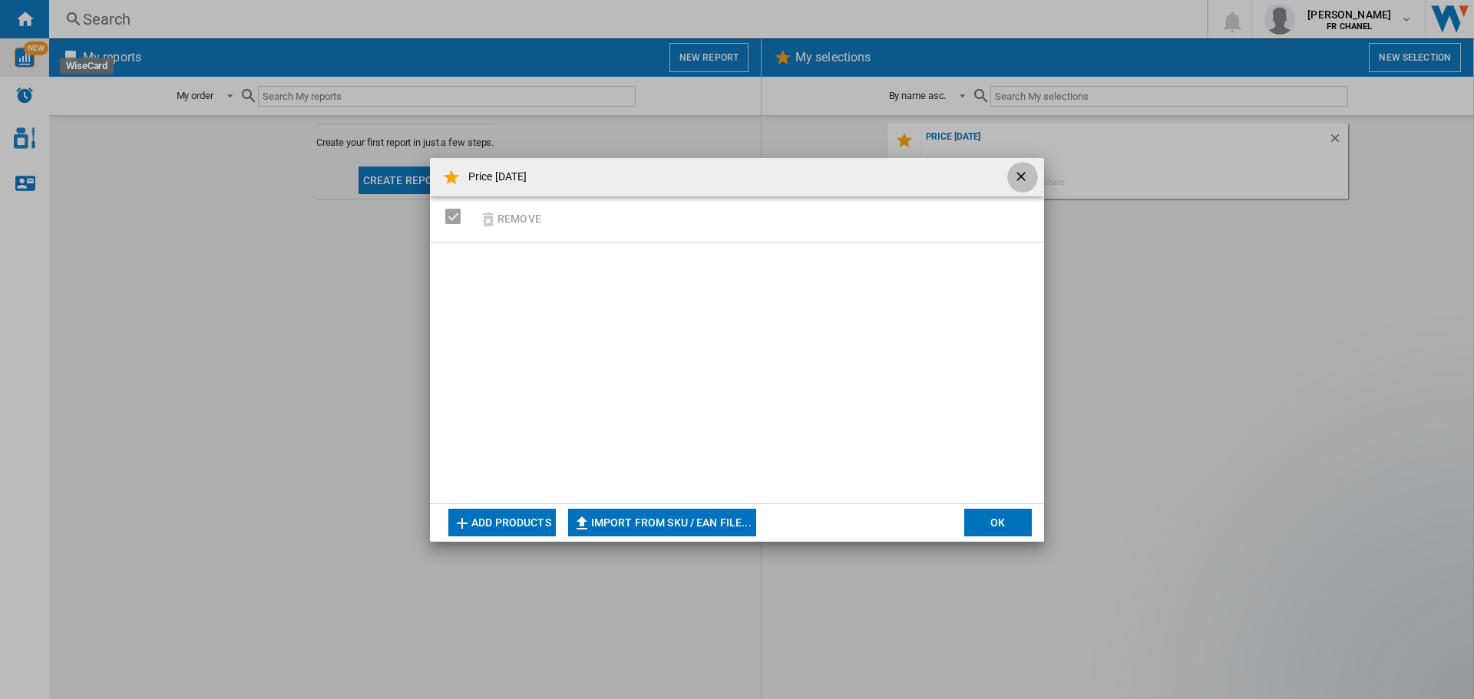
click at [1022, 178] on ng-md-icon "getI18NText('BUTTONS.CLOSE_DIALOG')" at bounding box center [1022, 178] width 18 height 18
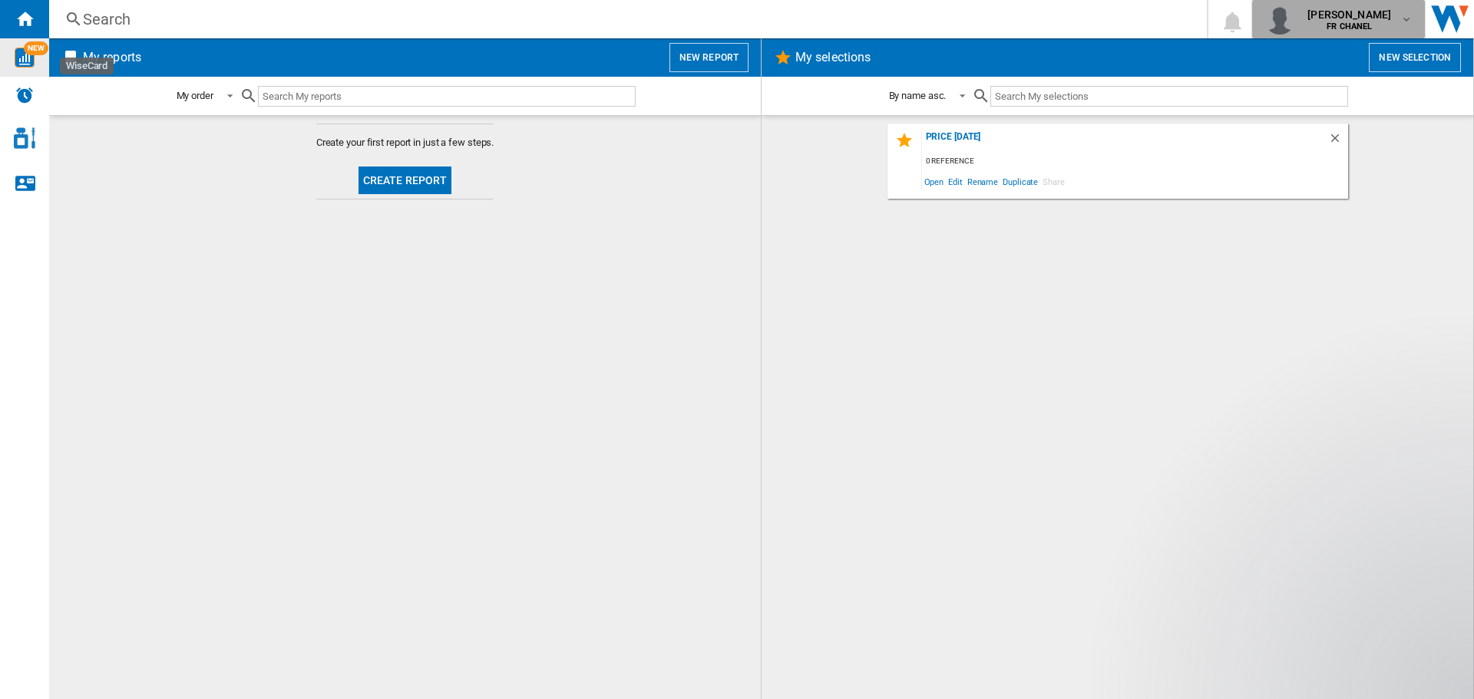
click at [1392, 22] on div "charles vignial FR CHANEL" at bounding box center [1350, 19] width 99 height 25
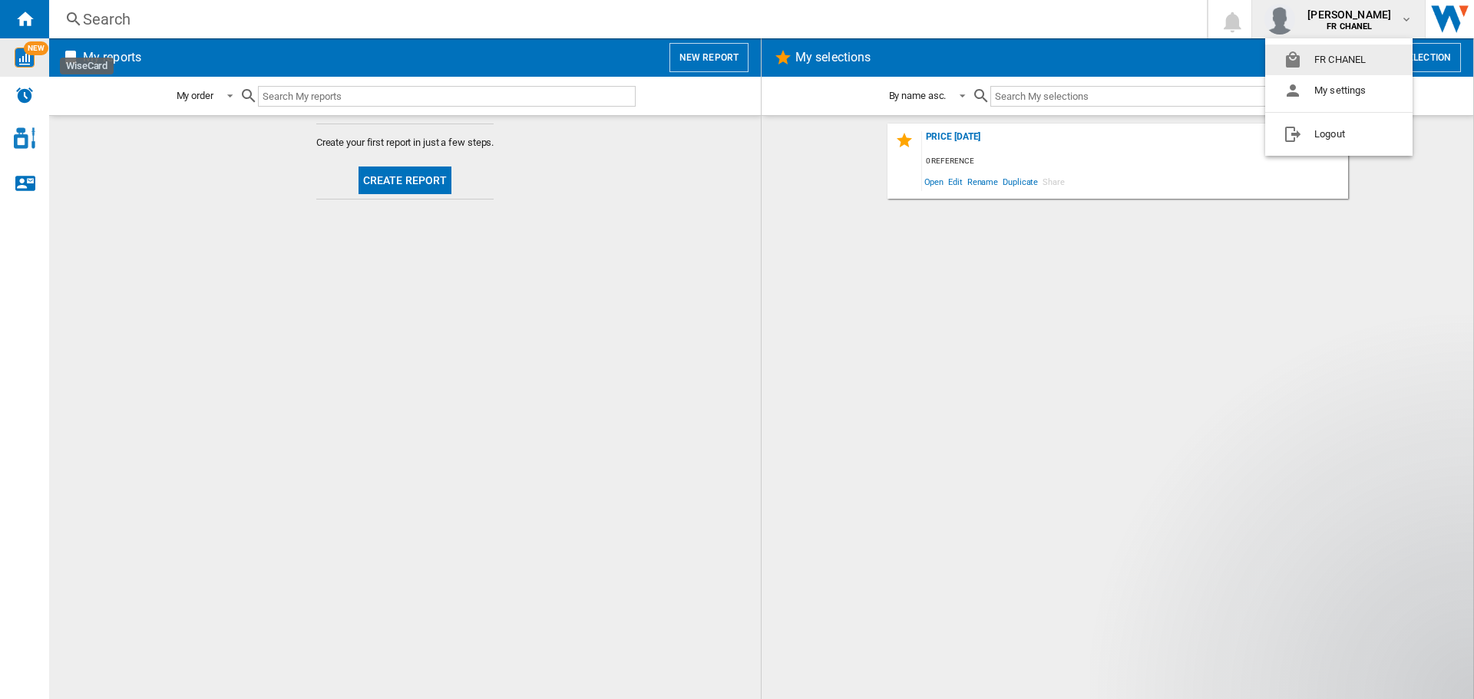
click at [1373, 55] on button "FR CHANEL" at bounding box center [1338, 60] width 147 height 31
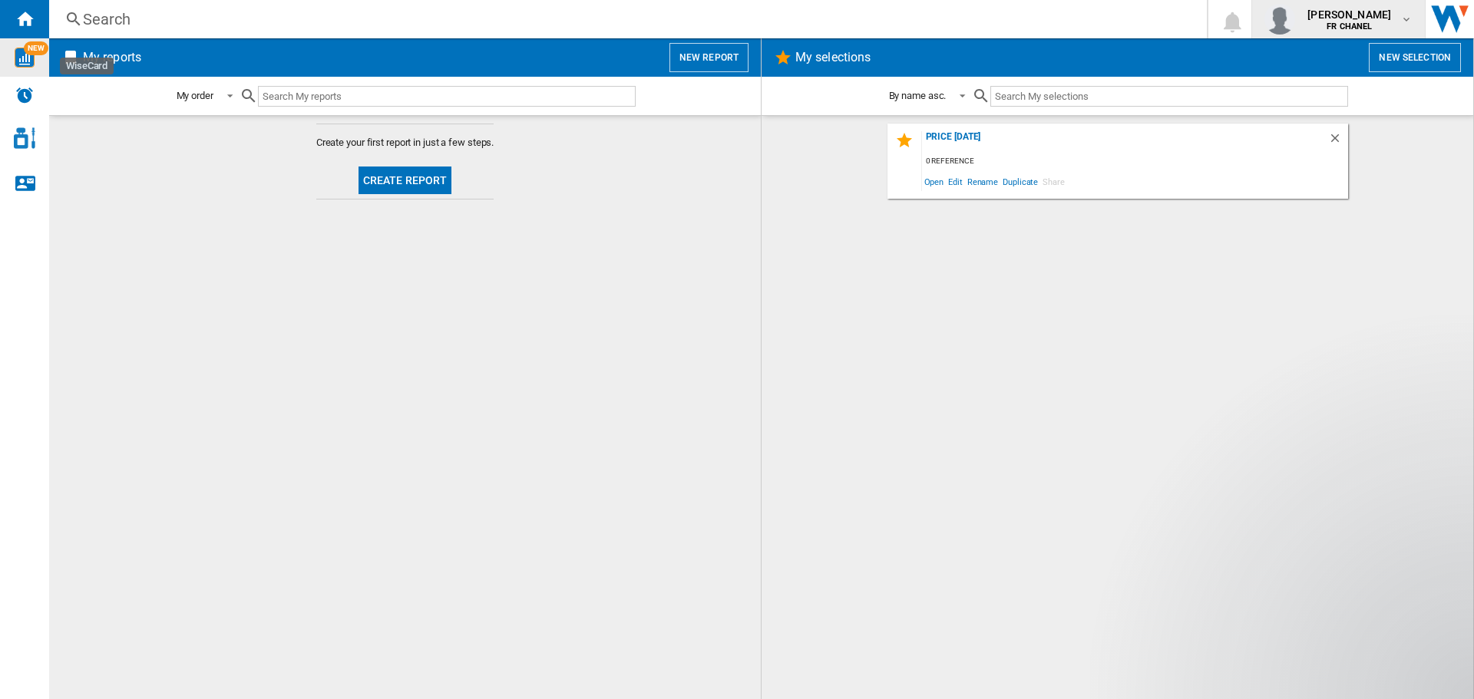
click at [1395, 23] on div "charles vignial FR CHANEL" at bounding box center [1350, 19] width 99 height 25
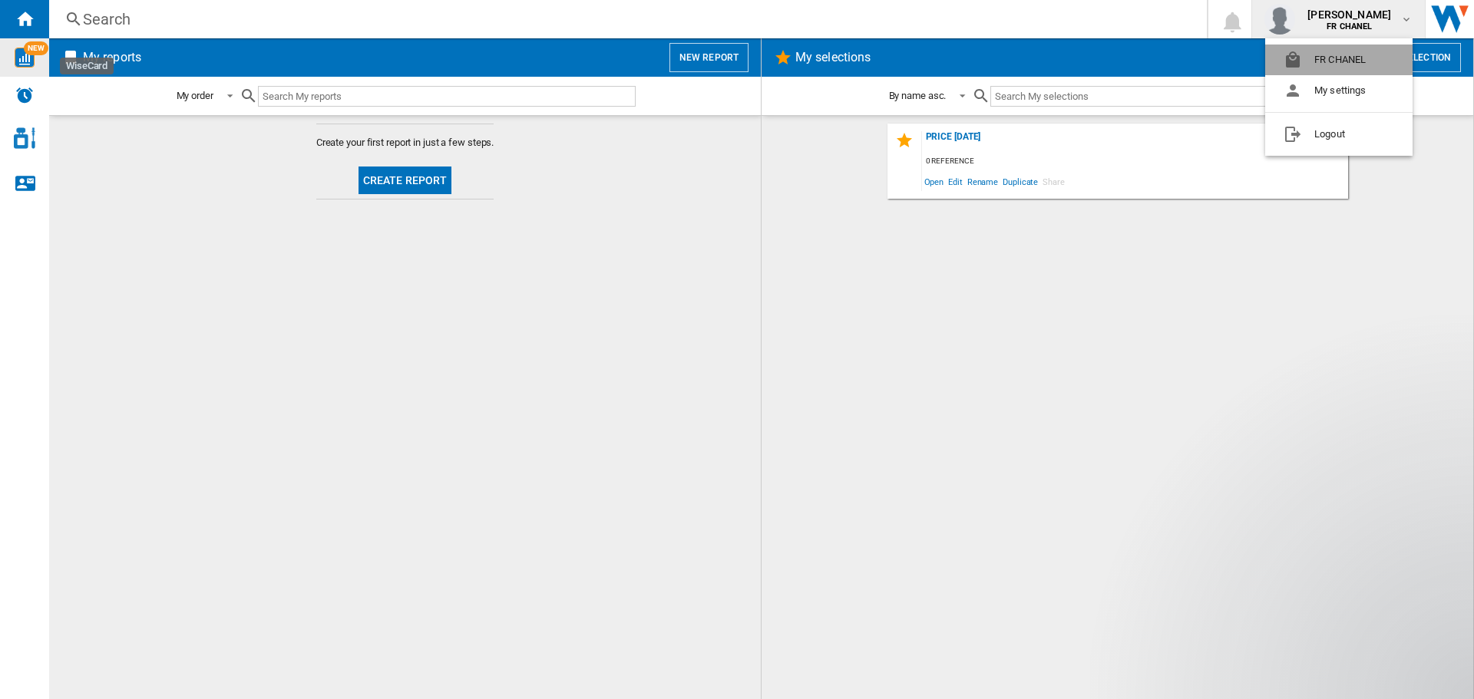
click at [1369, 61] on button "FR CHANEL" at bounding box center [1338, 60] width 147 height 31
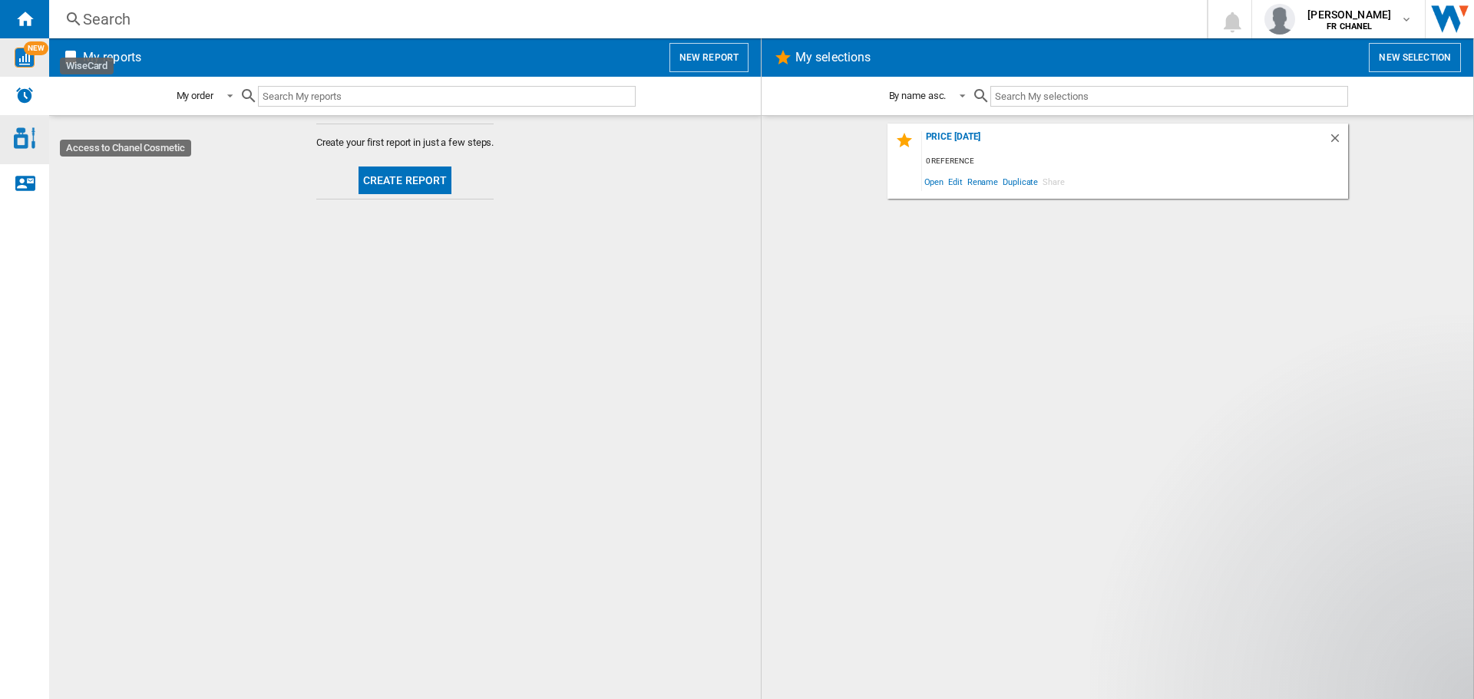
click at [30, 135] on img "Access to Chanel Cosmetic" at bounding box center [24, 137] width 21 height 21
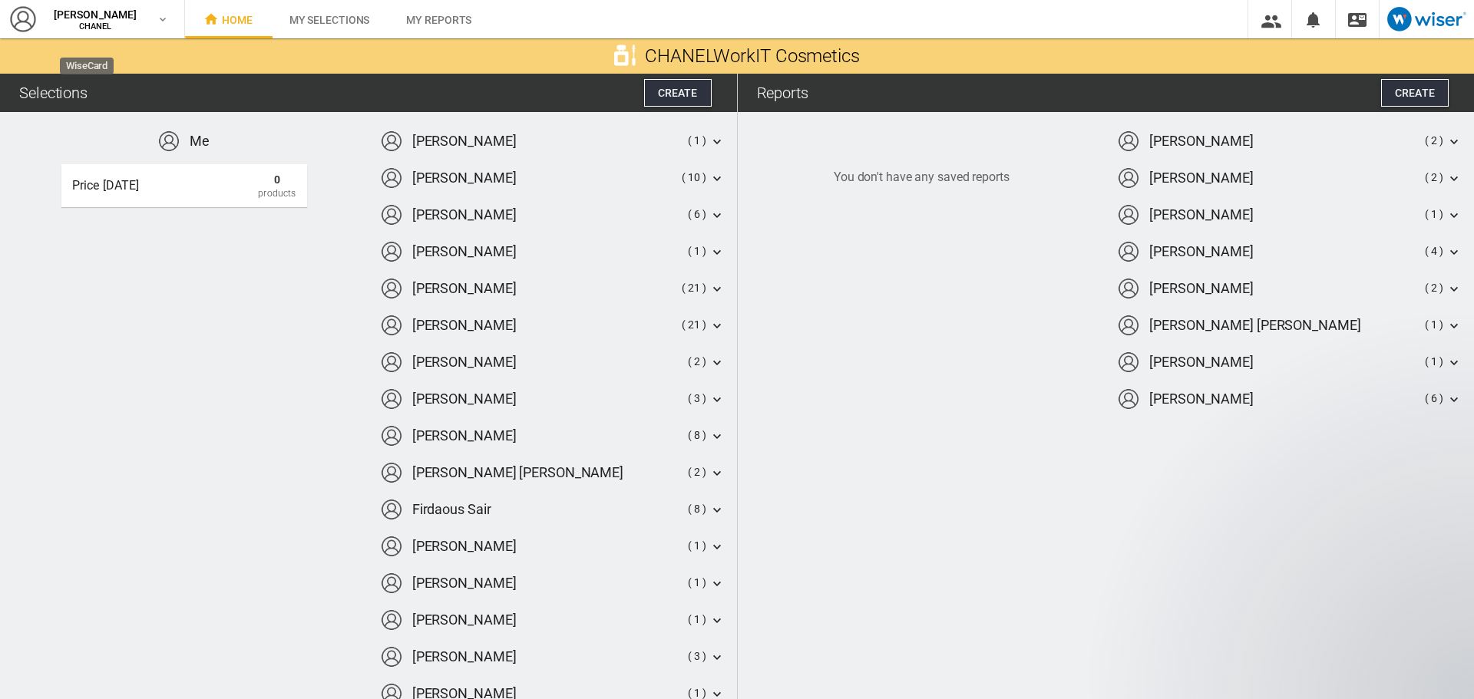
click at [709, 285] on icon at bounding box center [716, 288] width 15 height 15
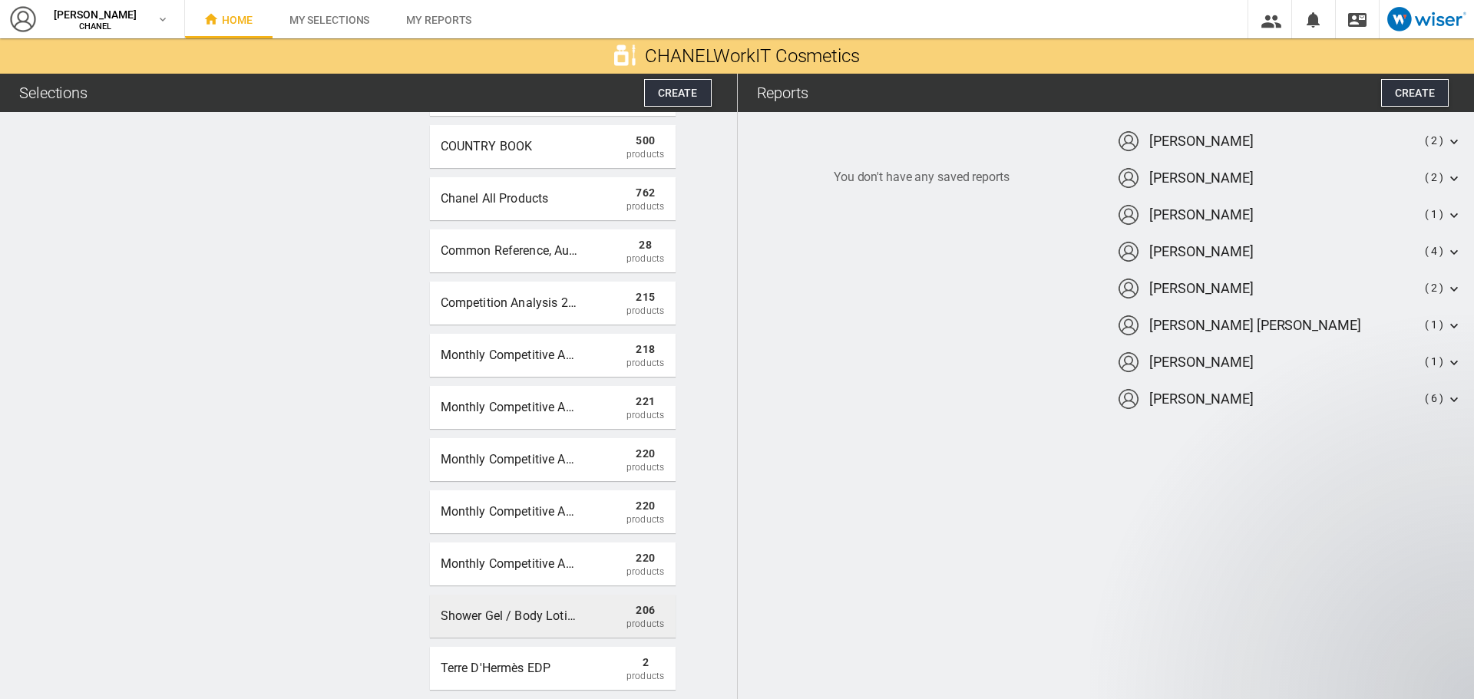
scroll to position [446, 0]
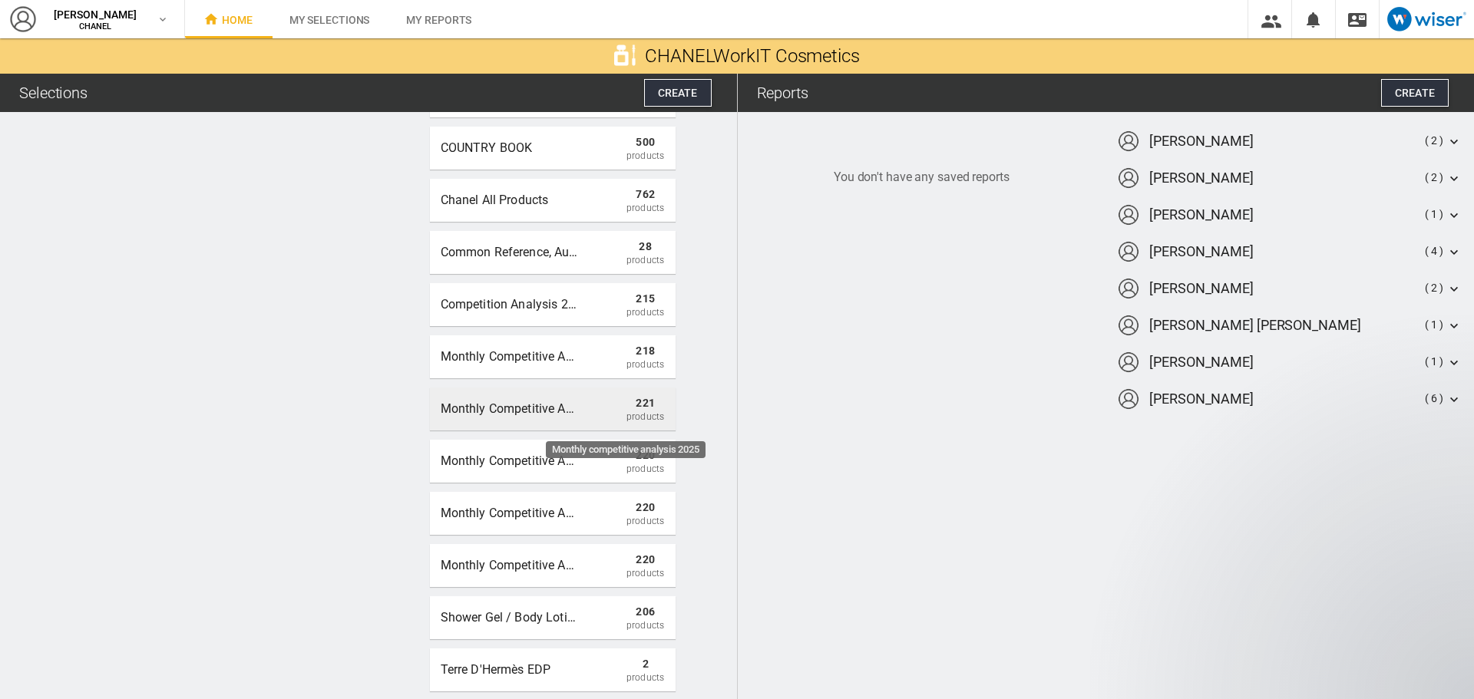
click at [506, 397] on div "Monthly competitive analysis 2025" at bounding box center [510, 409] width 138 height 28
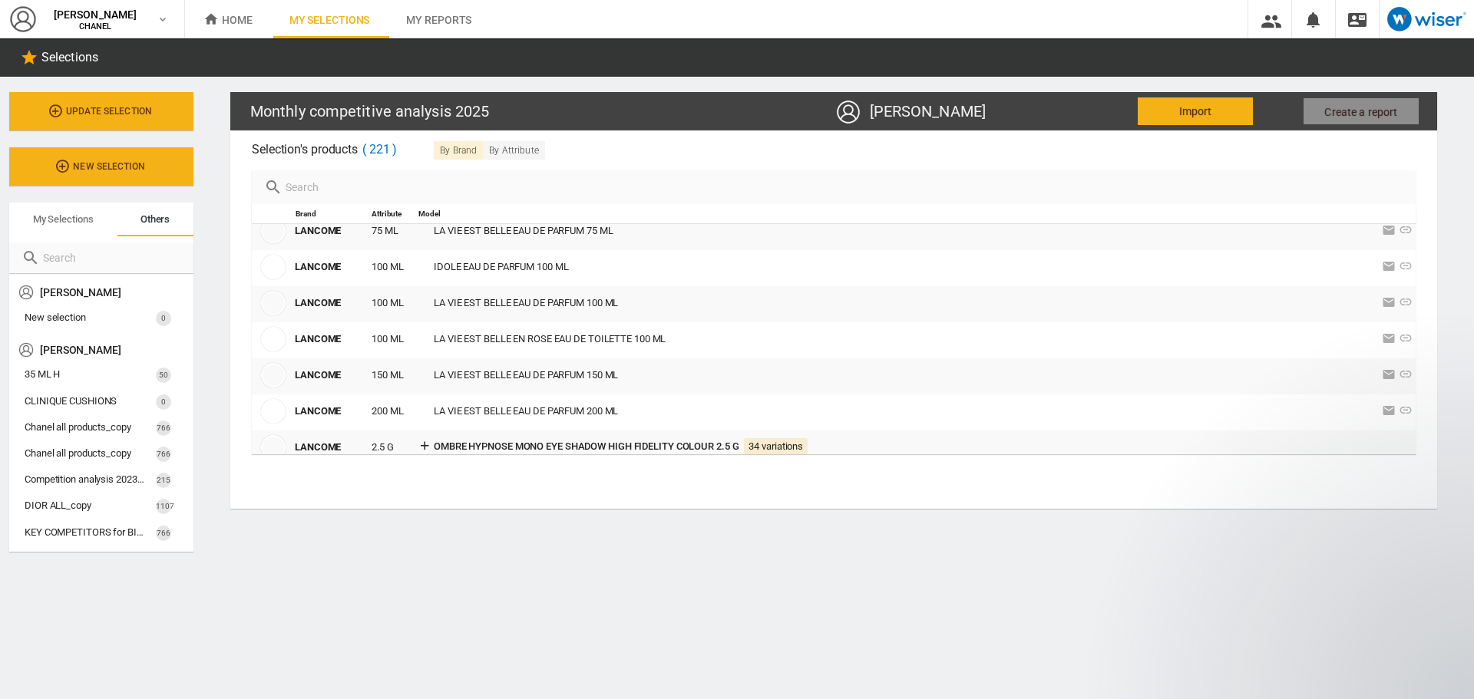
scroll to position [6358, 0]
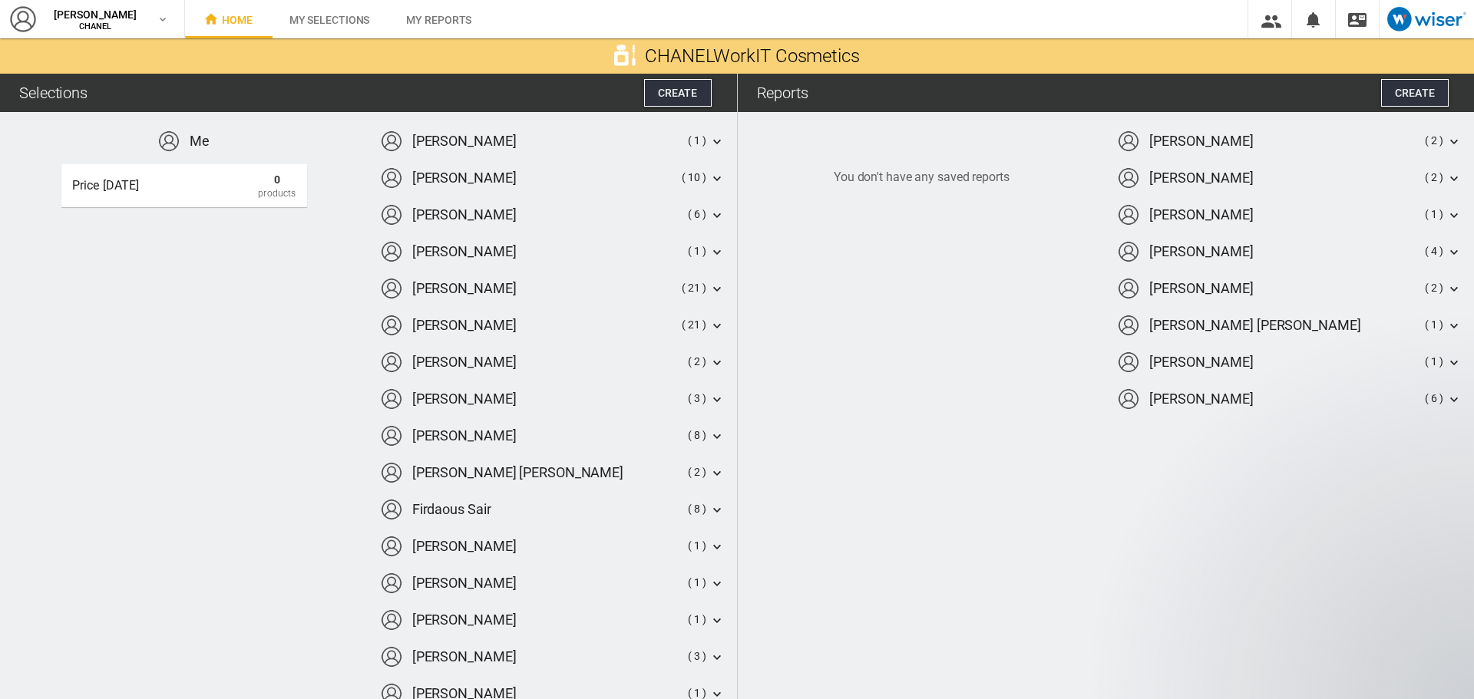
click at [598, 284] on div "clara calvel ( 21 )" at bounding box center [553, 288] width 344 height 21
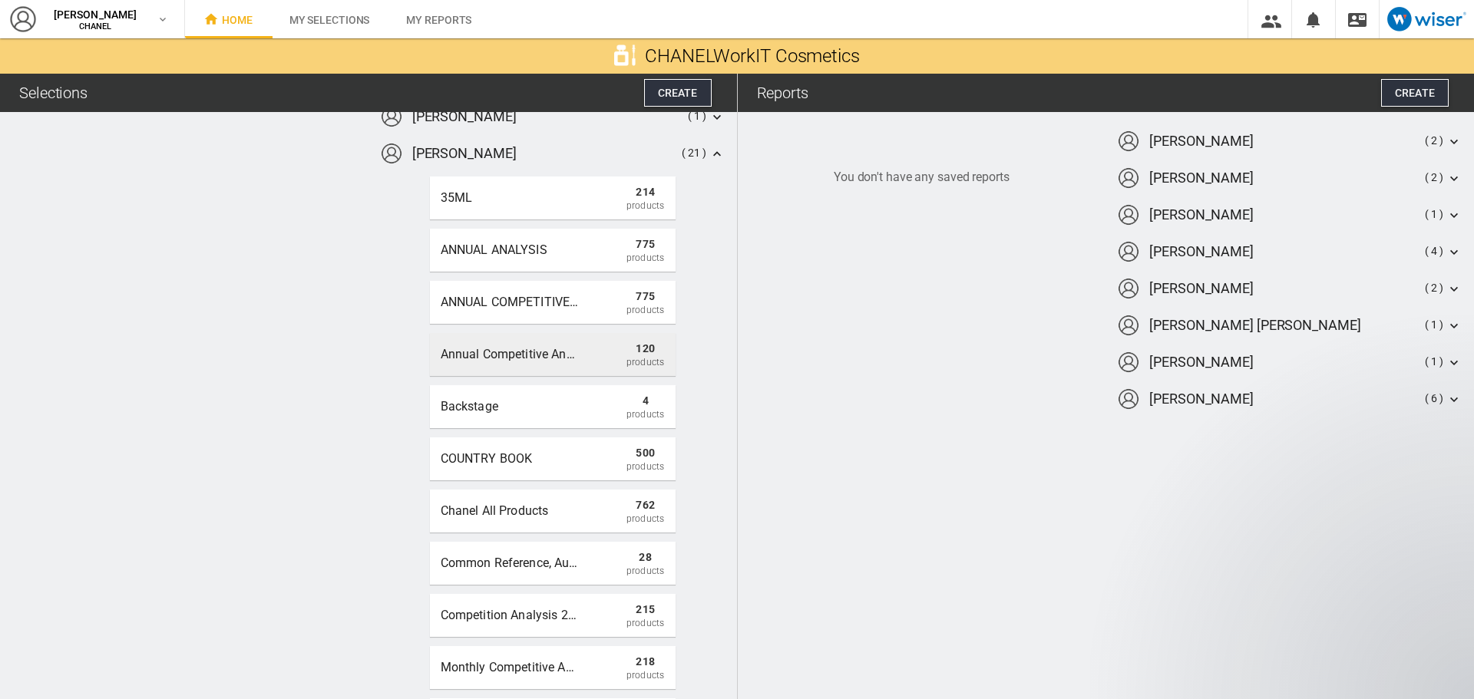
scroll to position [154, 0]
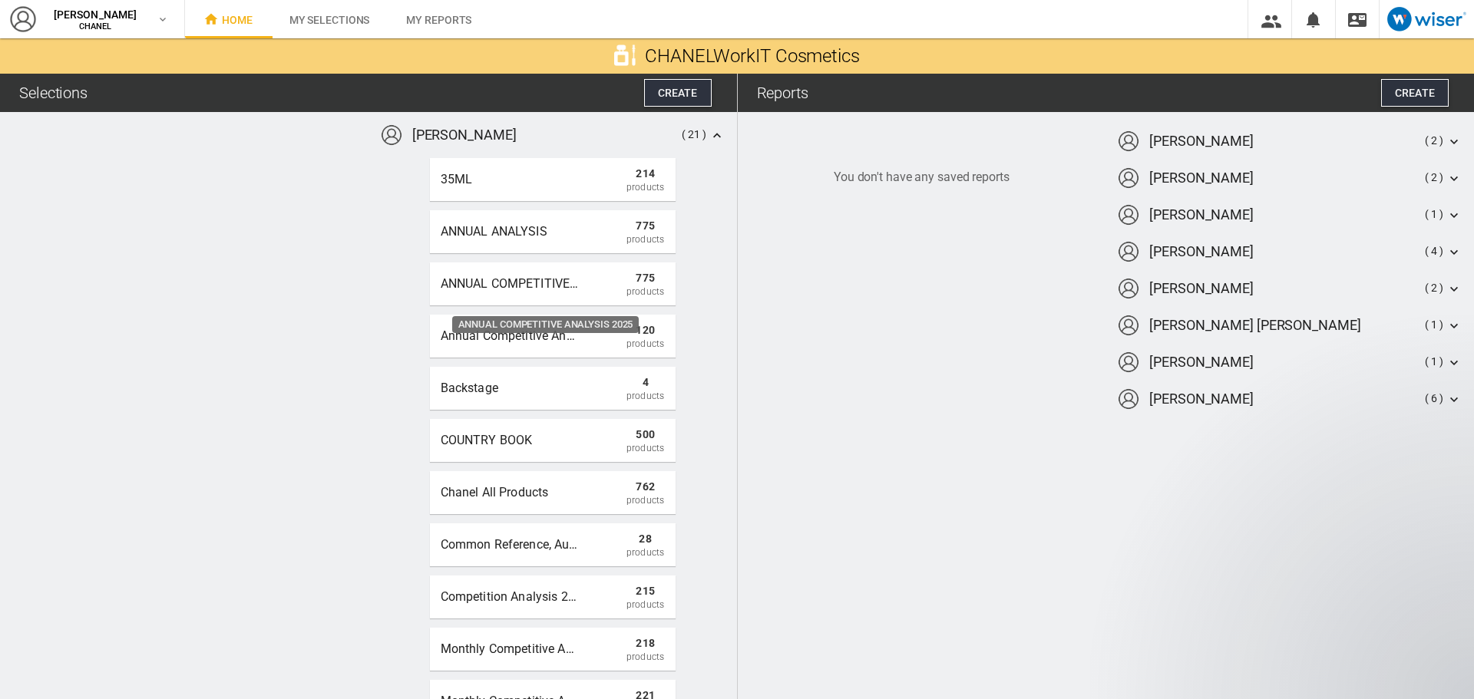
drag, startPoint x: 593, startPoint y: 282, endPoint x: 341, endPoint y: 275, distance: 251.9
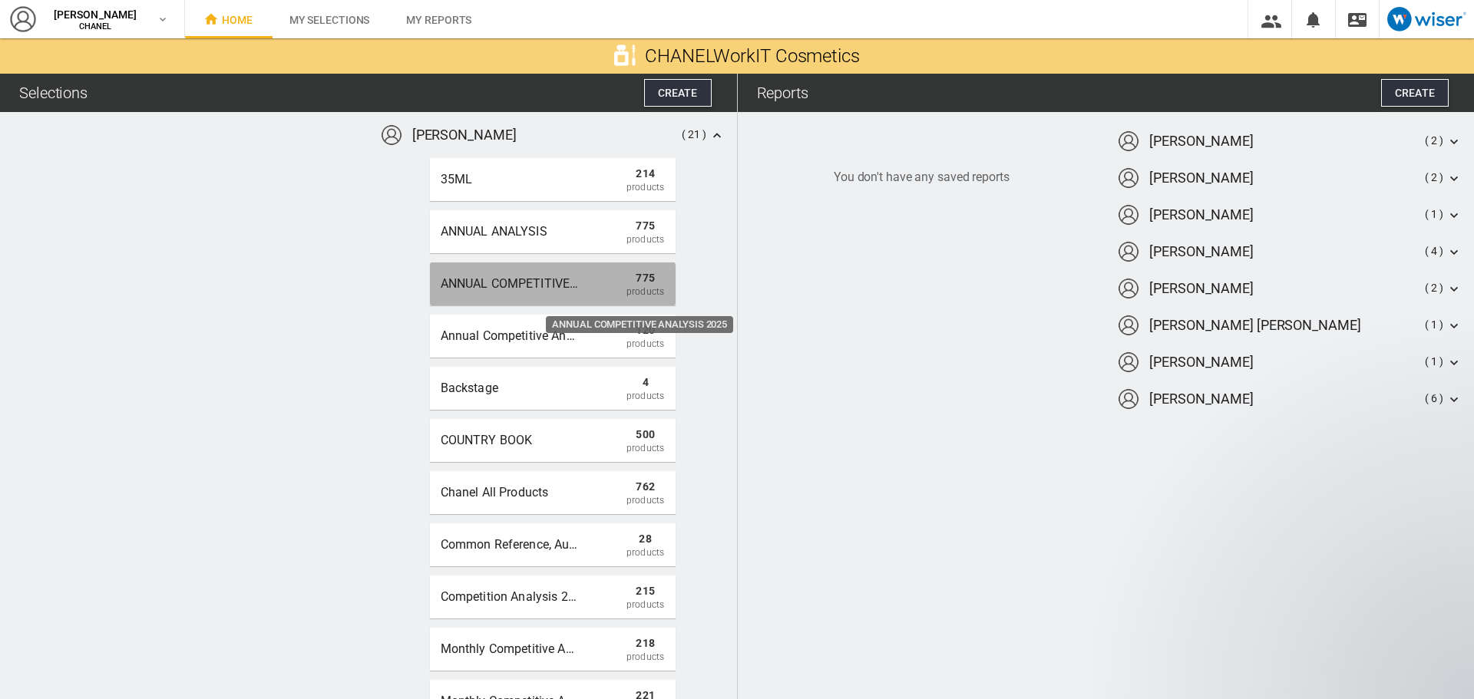
click at [534, 286] on div "ANNUAL COMPETITIVE ANALYSIS 2025" at bounding box center [510, 284] width 138 height 28
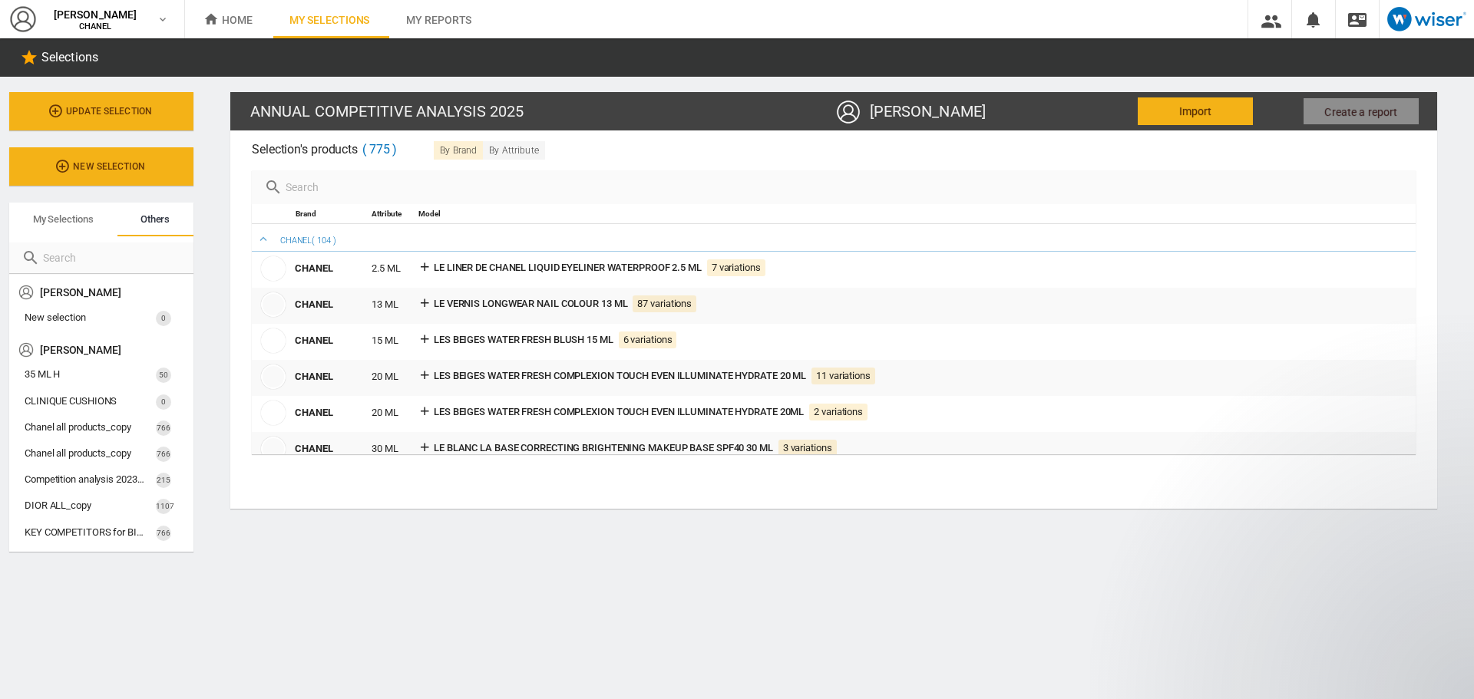
click at [270, 237] on div "CHANEL ( 104 )" at bounding box center [834, 238] width 1164 height 28
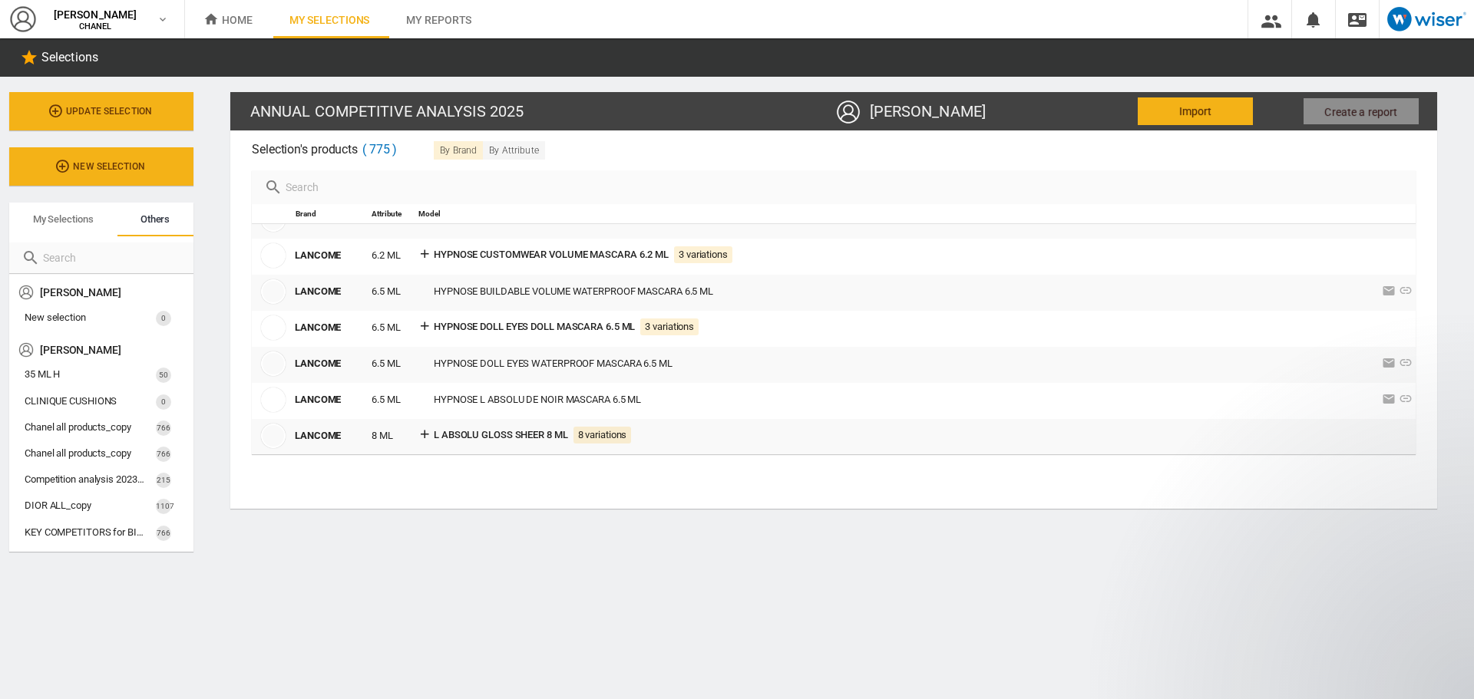
scroll to position [15365, 0]
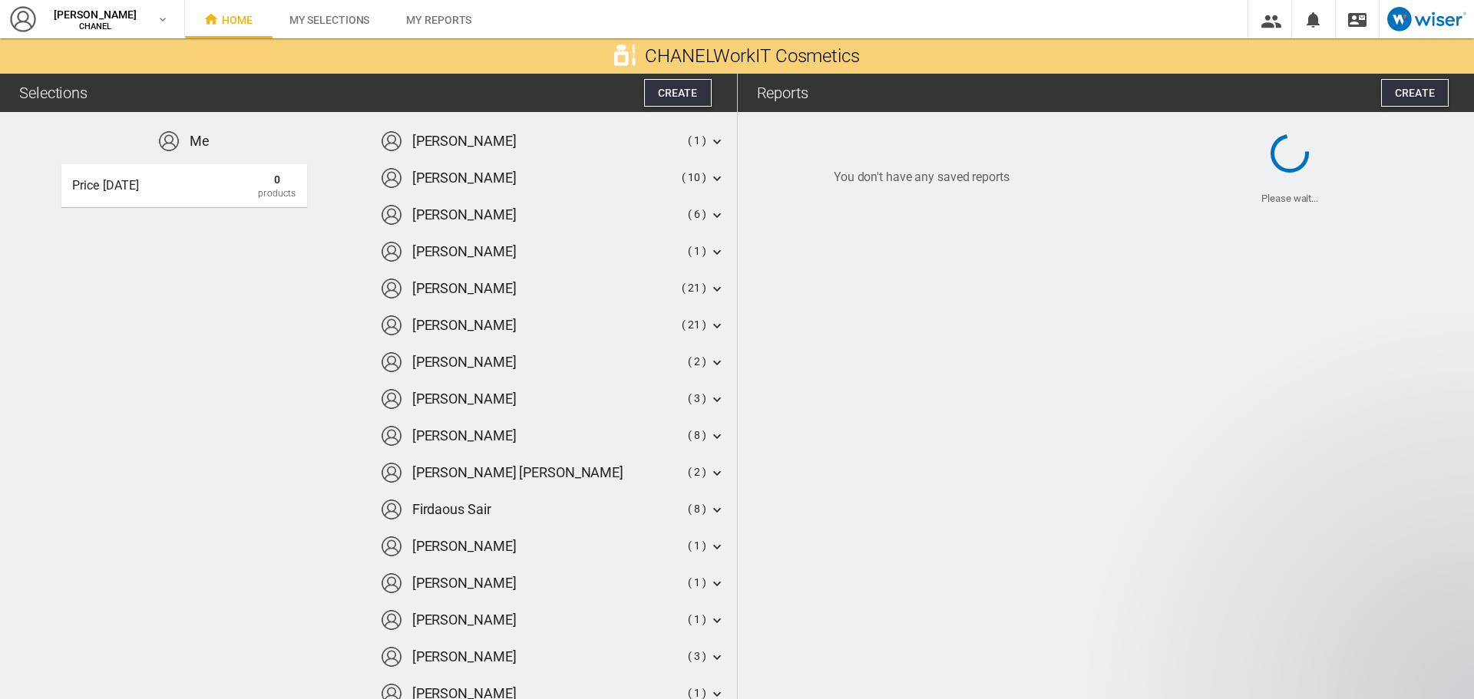
click at [496, 289] on div "clara calvel ( 21 )" at bounding box center [553, 288] width 344 height 21
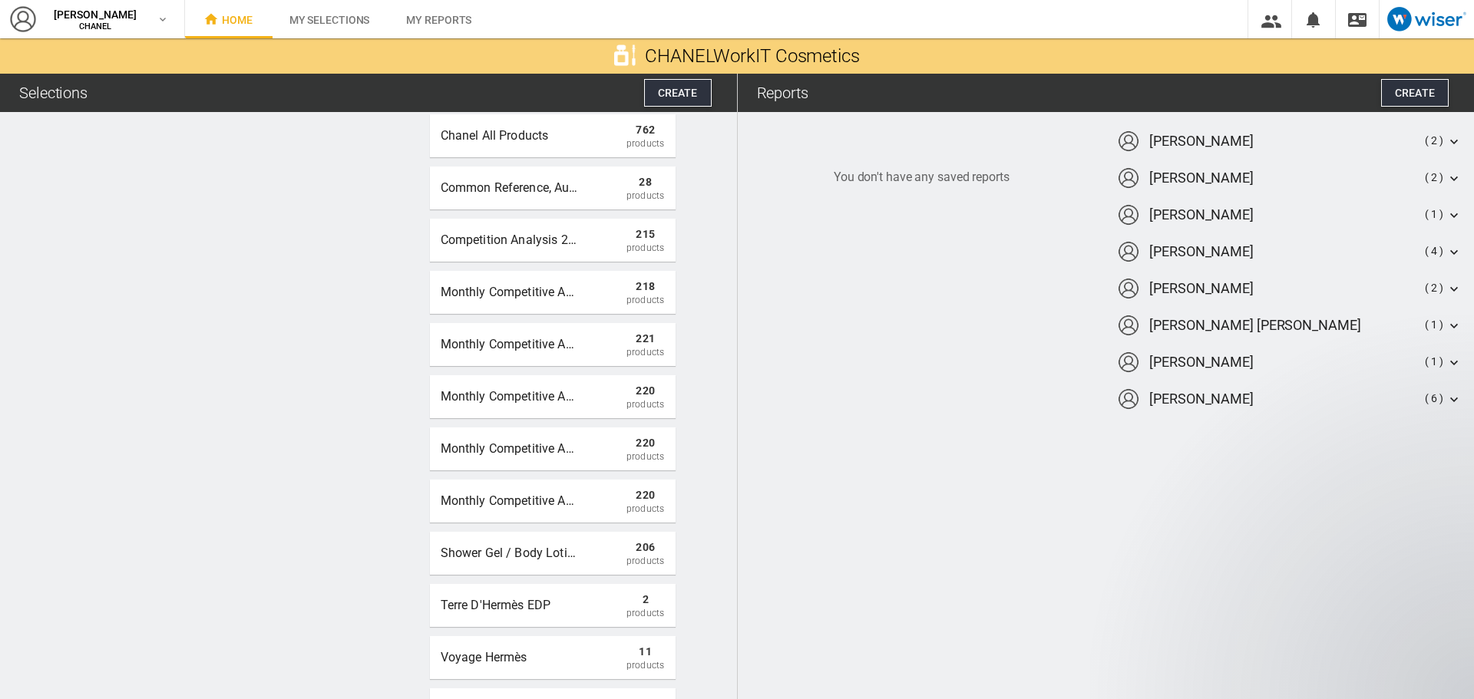
scroll to position [614, 0]
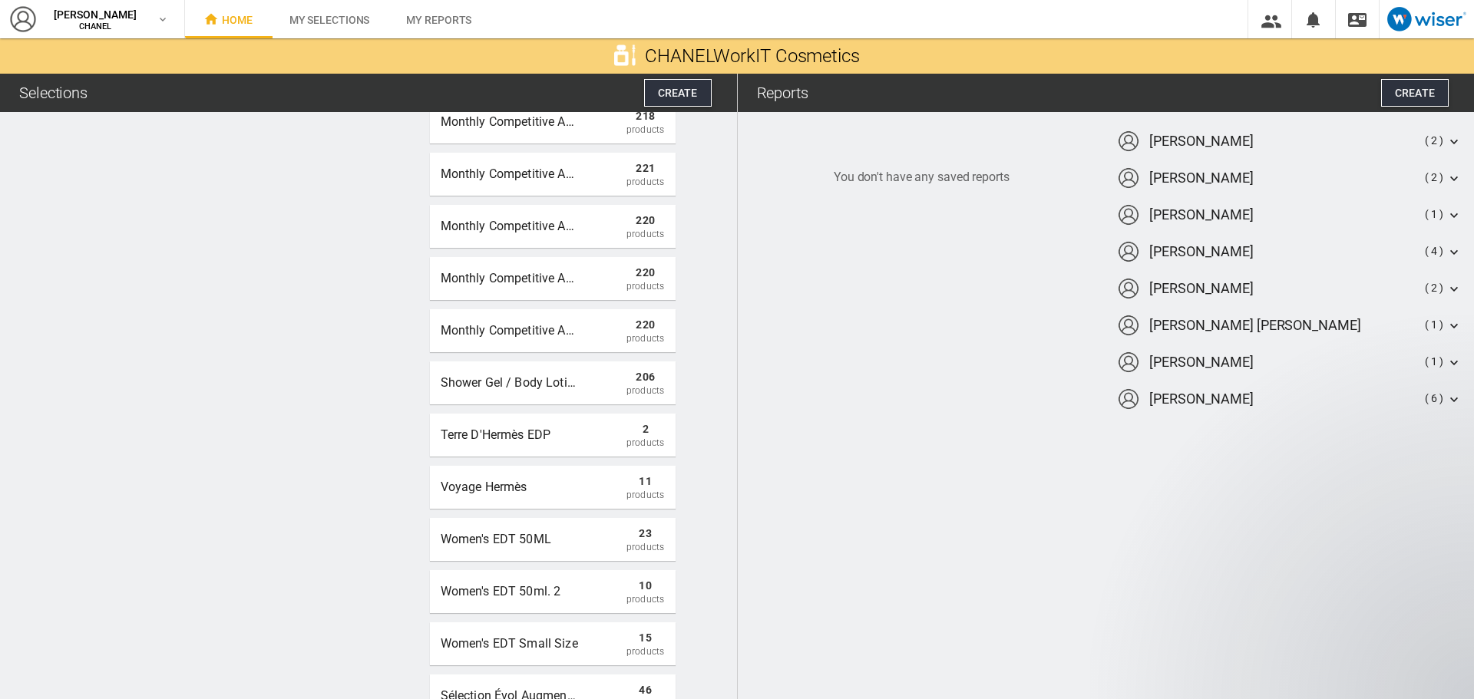
drag, startPoint x: 372, startPoint y: 352, endPoint x: 362, endPoint y: 367, distance: 17.7
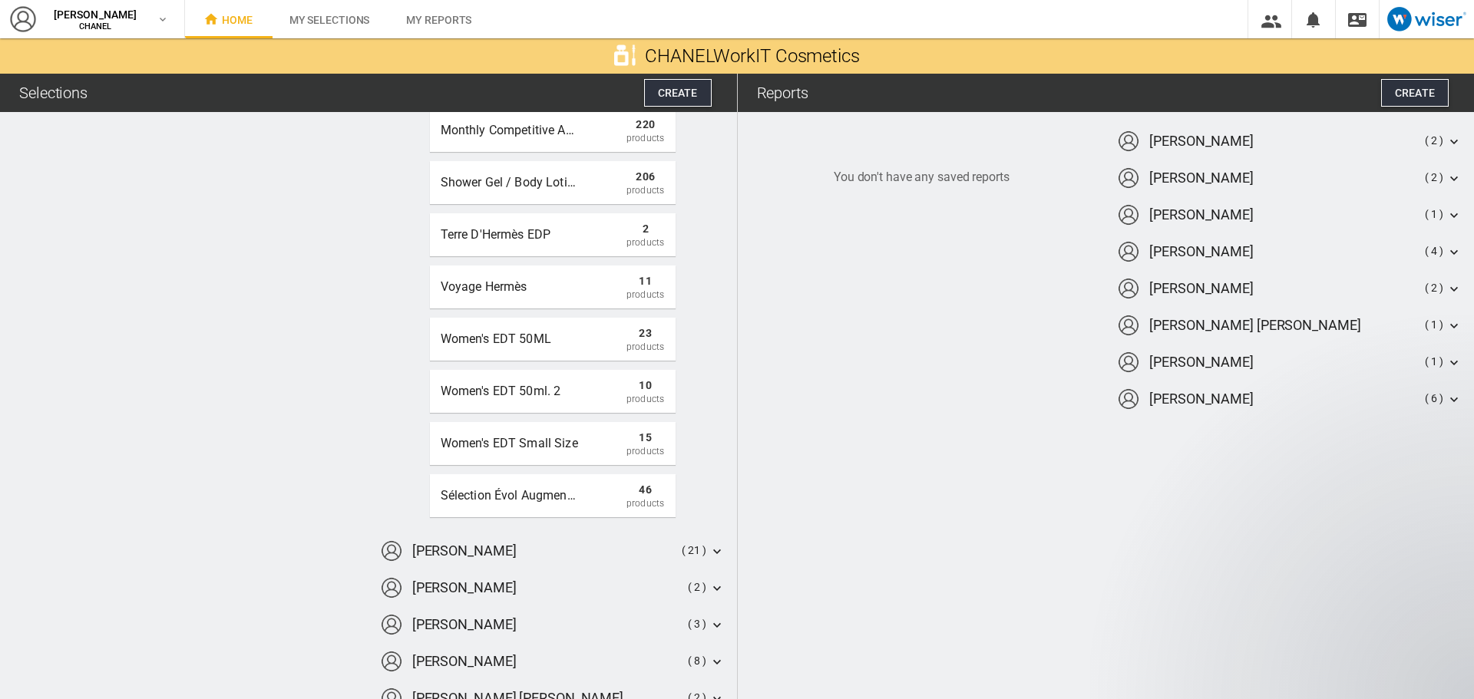
scroll to position [913, 0]
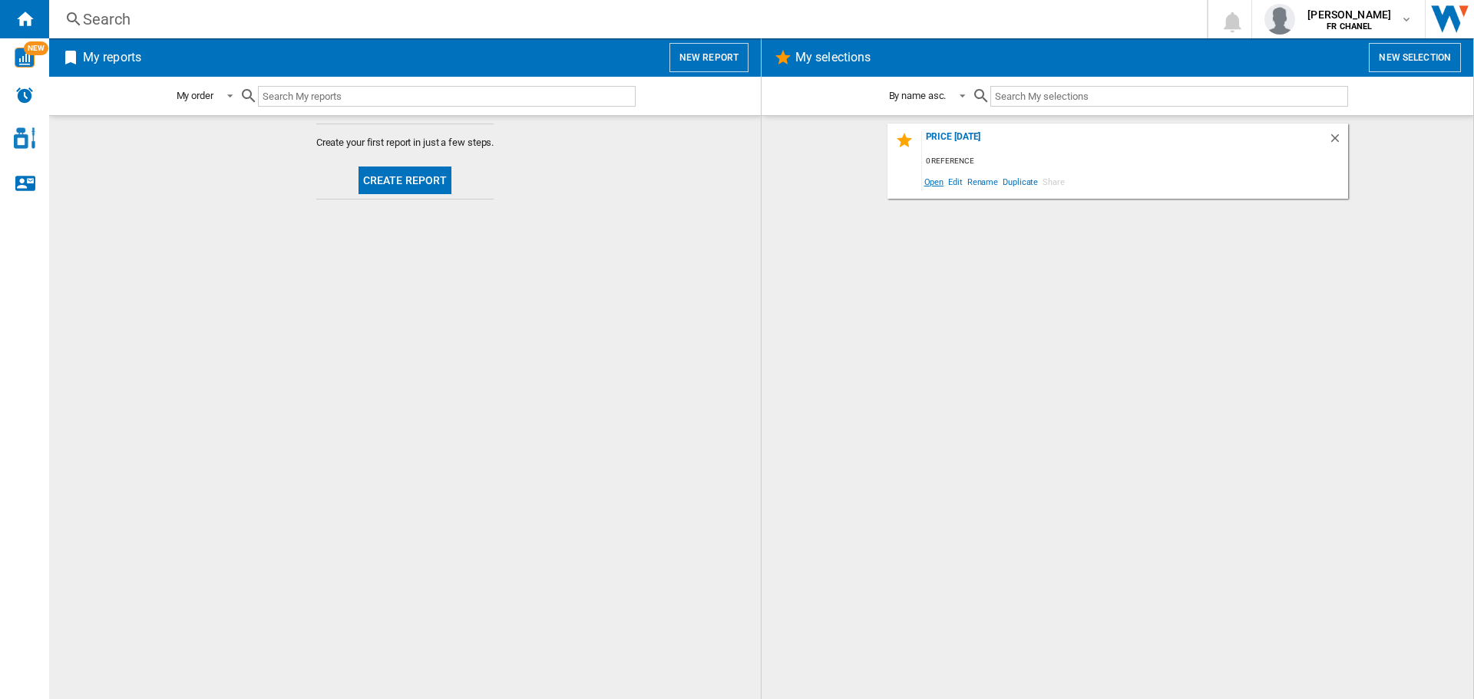
click at [934, 181] on span "Open" at bounding box center [934, 181] width 25 height 21
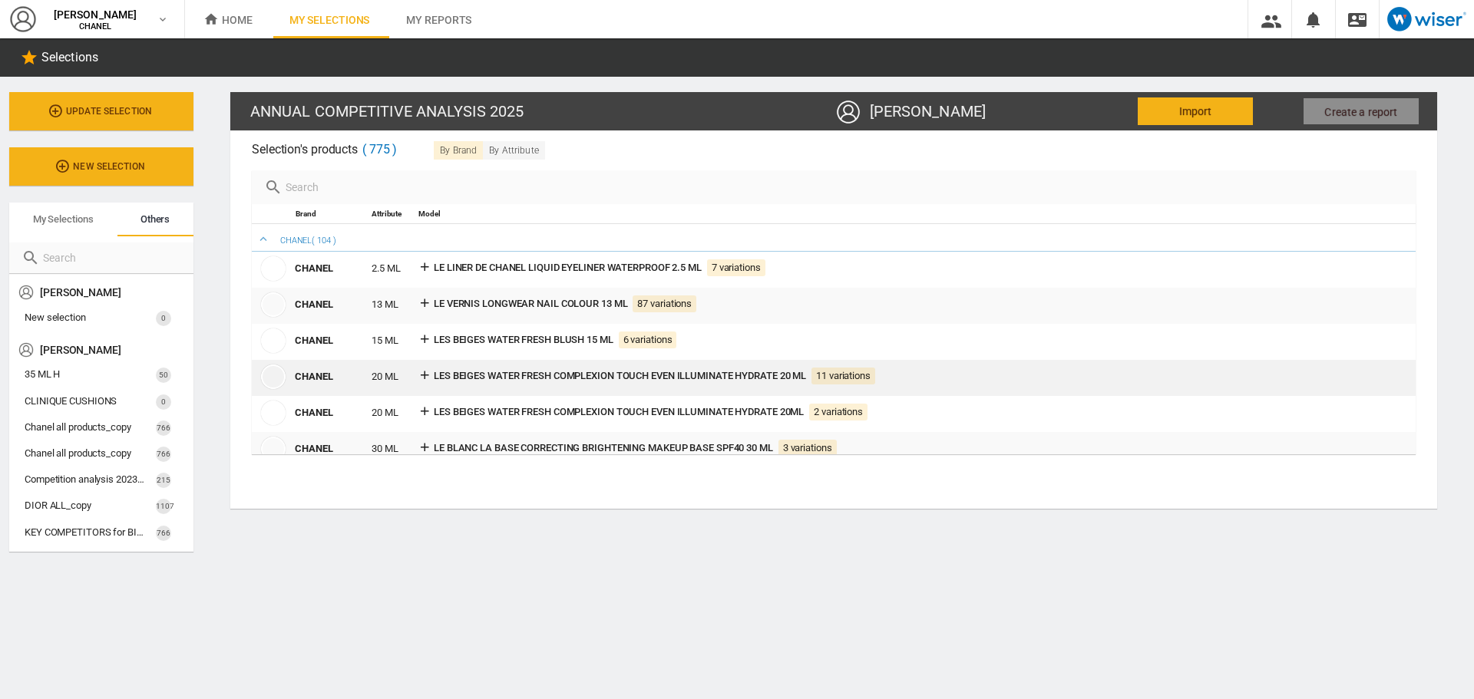
scroll to position [77, 0]
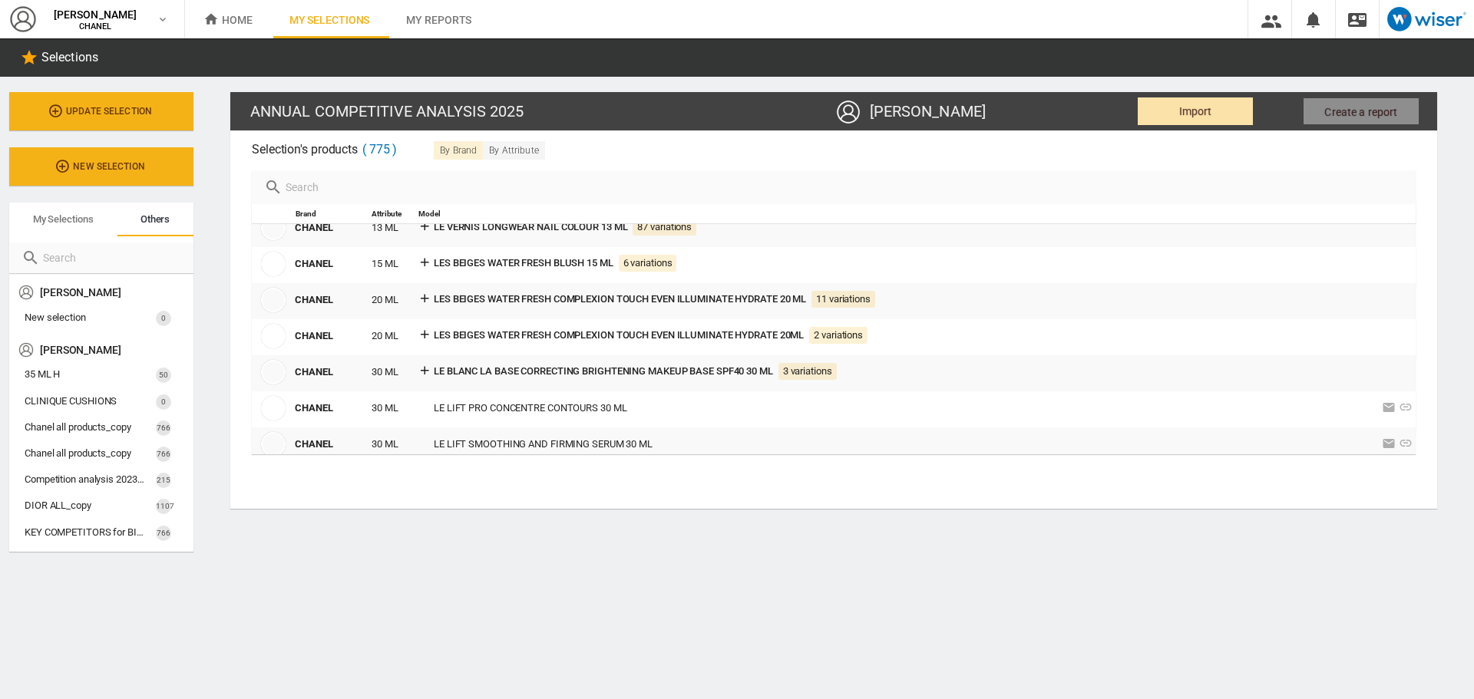
click at [1160, 114] on button "Import" at bounding box center [1195, 111] width 115 height 28
click at [1224, 112] on button "Import" at bounding box center [1195, 111] width 115 height 28
click at [1202, 105] on span "Import" at bounding box center [1195, 111] width 33 height 28
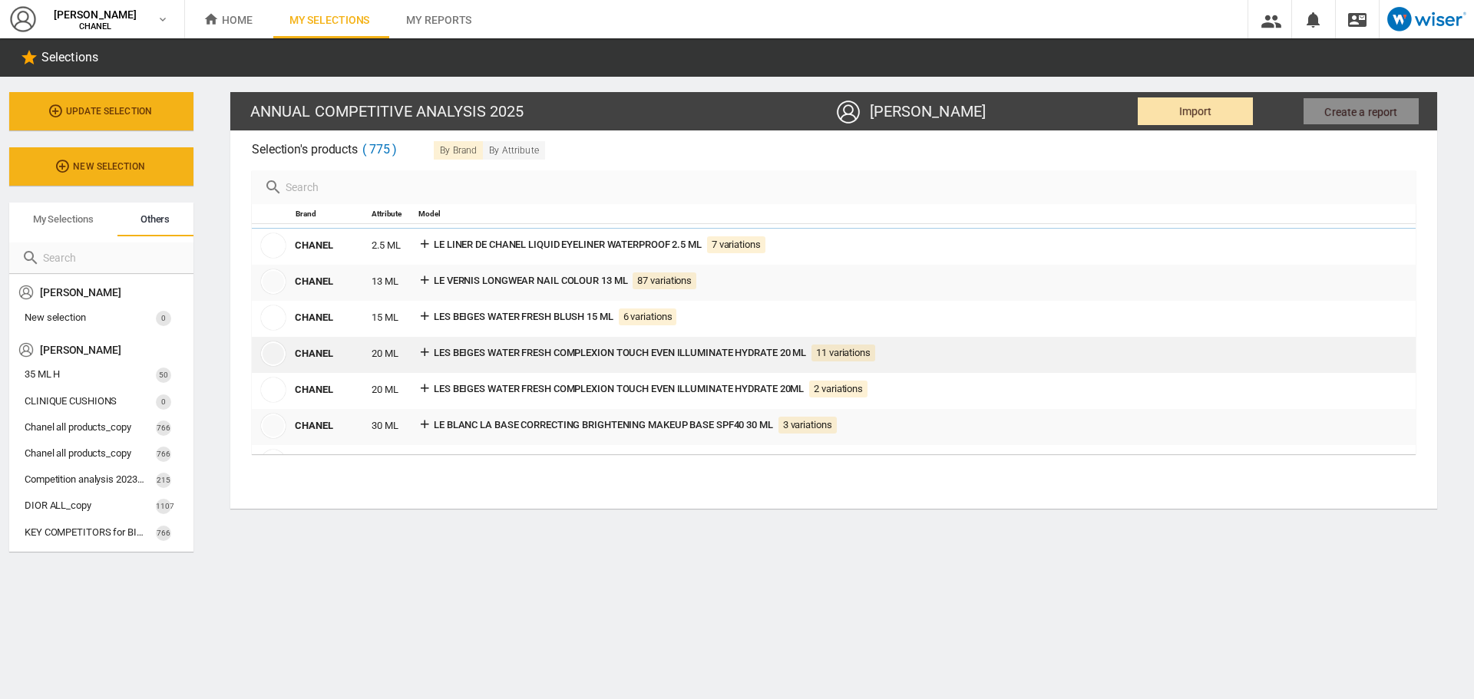
scroll to position [0, 0]
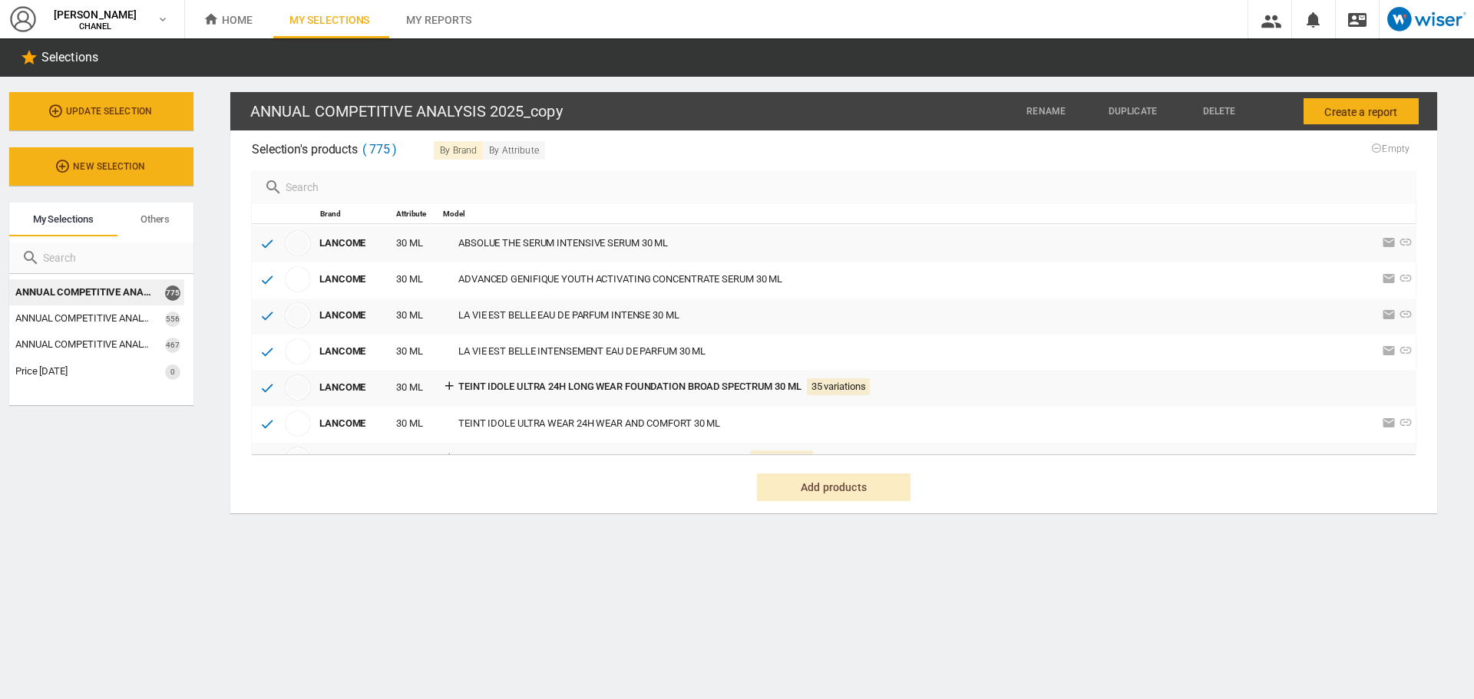
scroll to position [20520, 0]
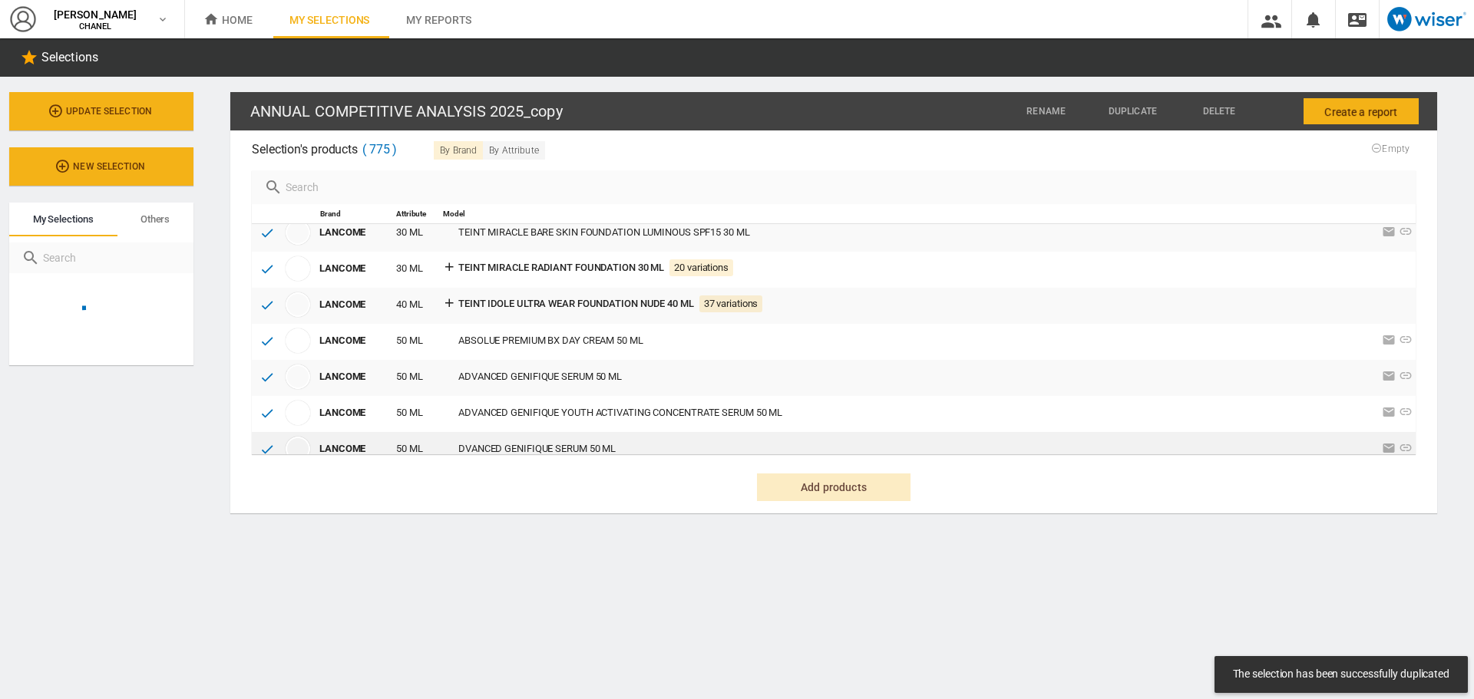
scroll to position [20905, 0]
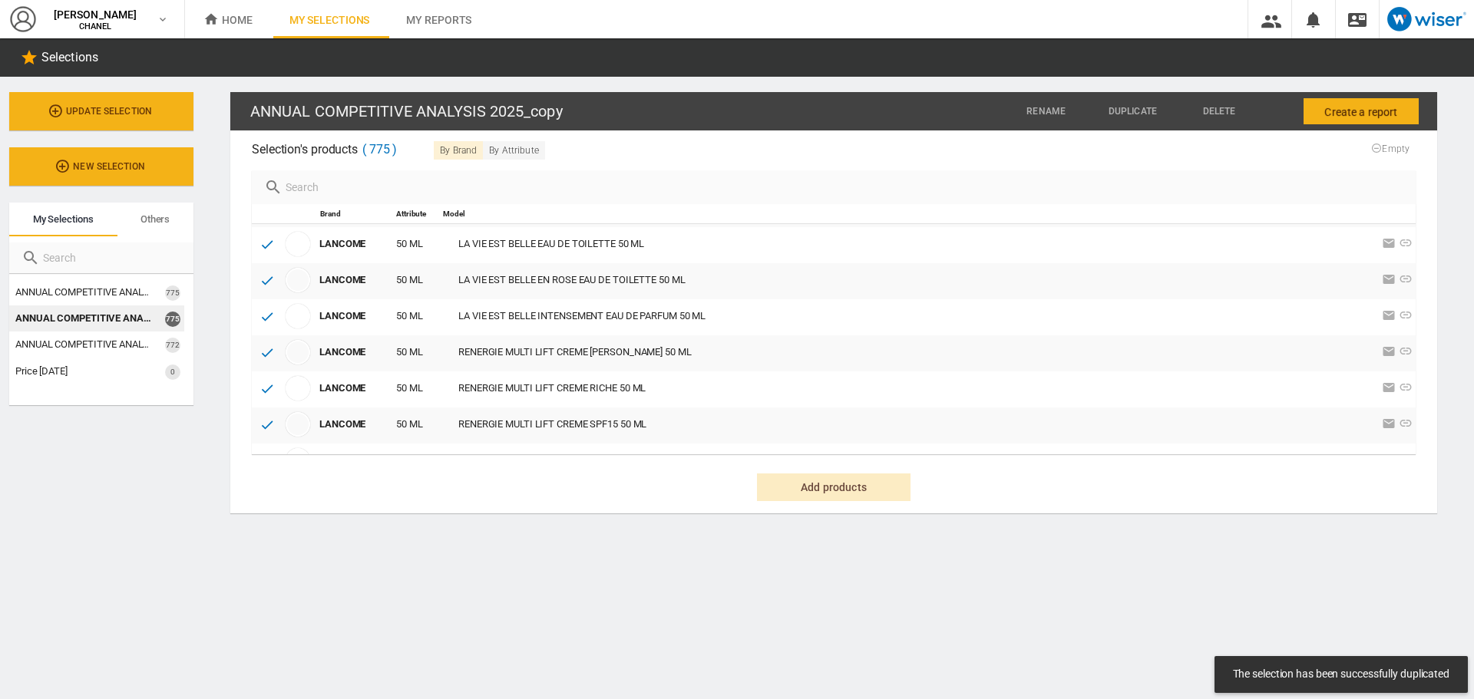
drag, startPoint x: 322, startPoint y: 267, endPoint x: 699, endPoint y: 401, distance: 400.1
click at [719, 413] on div "CHANEL ( 104 ) CHANEL 2.5 ML LE LINER DE CHANEL LIQUID EYELINER WATERPROOF 2.5 …" at bounding box center [834, 339] width 1164 height 230
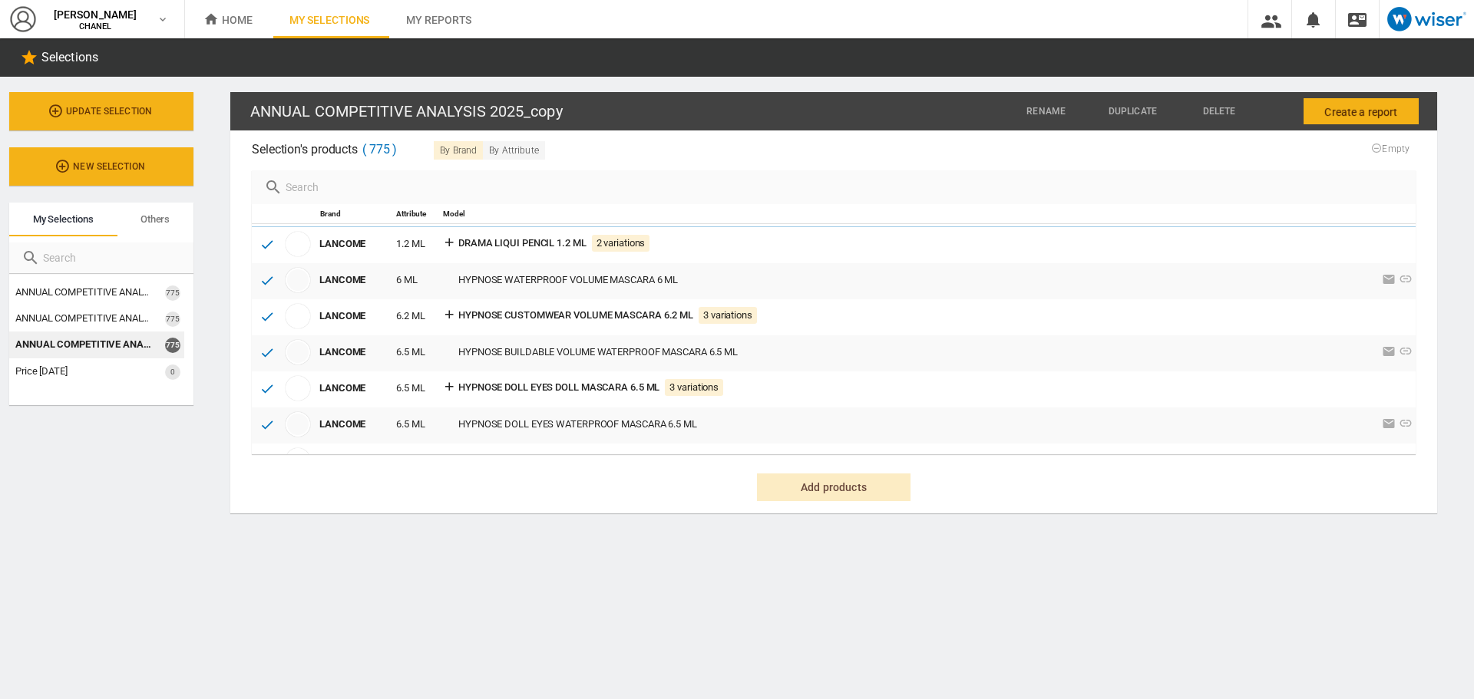
scroll to position [19040, 0]
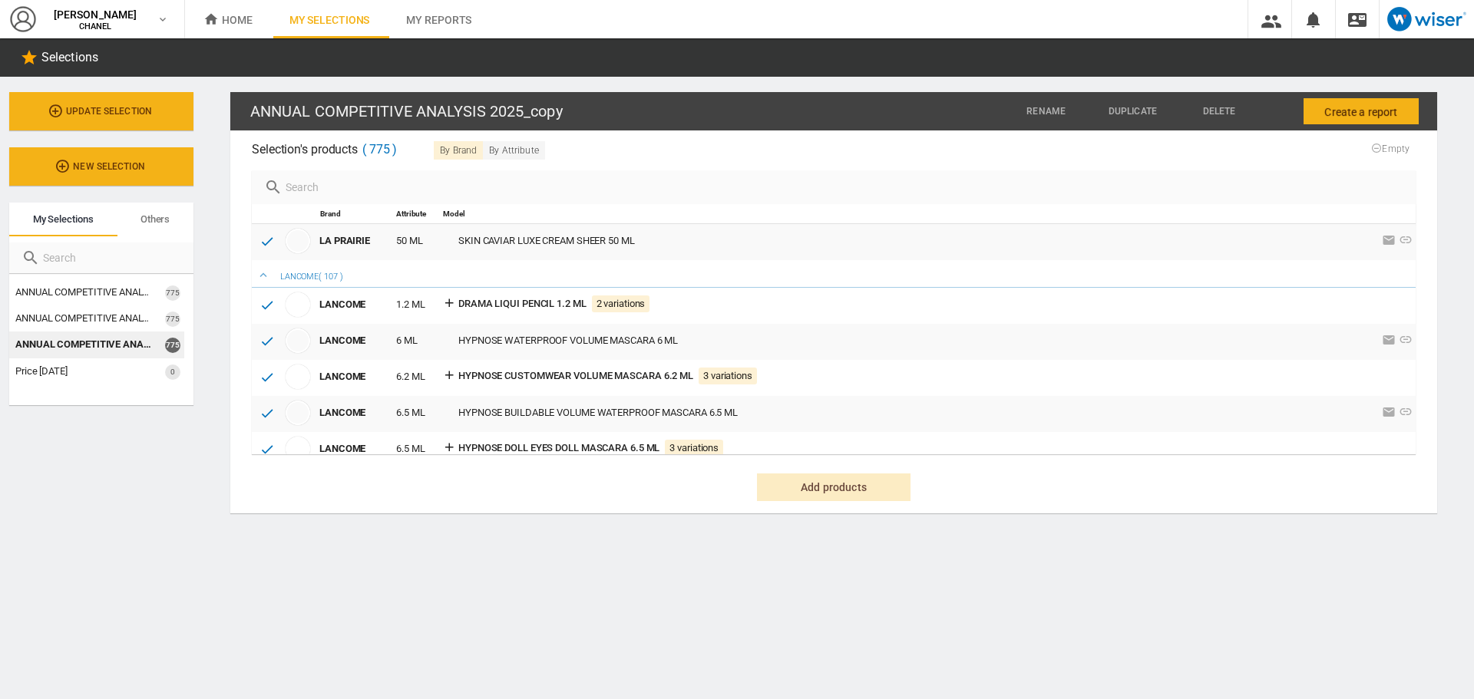
click at [756, 153] on h2 "Selection's products 775 By brand By Attribute Empty" at bounding box center [834, 150] width 1164 height 18
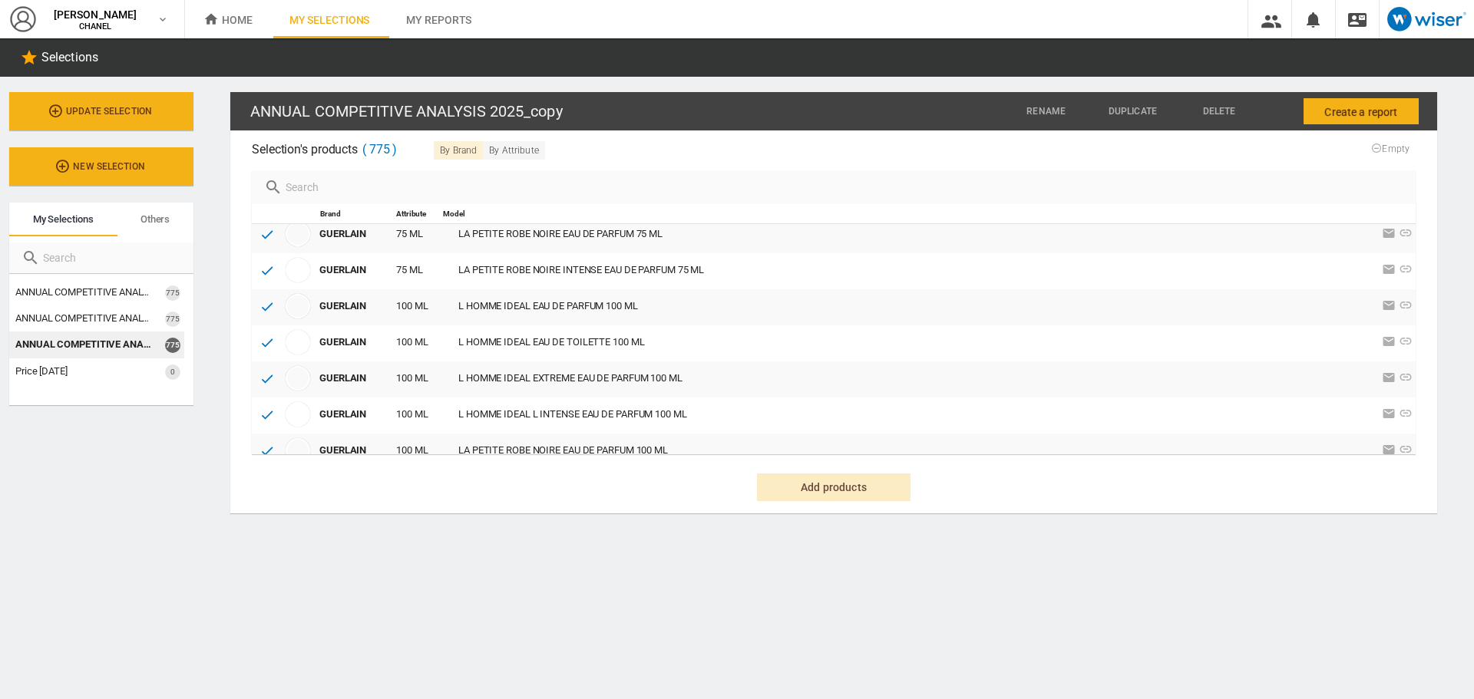
scroll to position [0, 0]
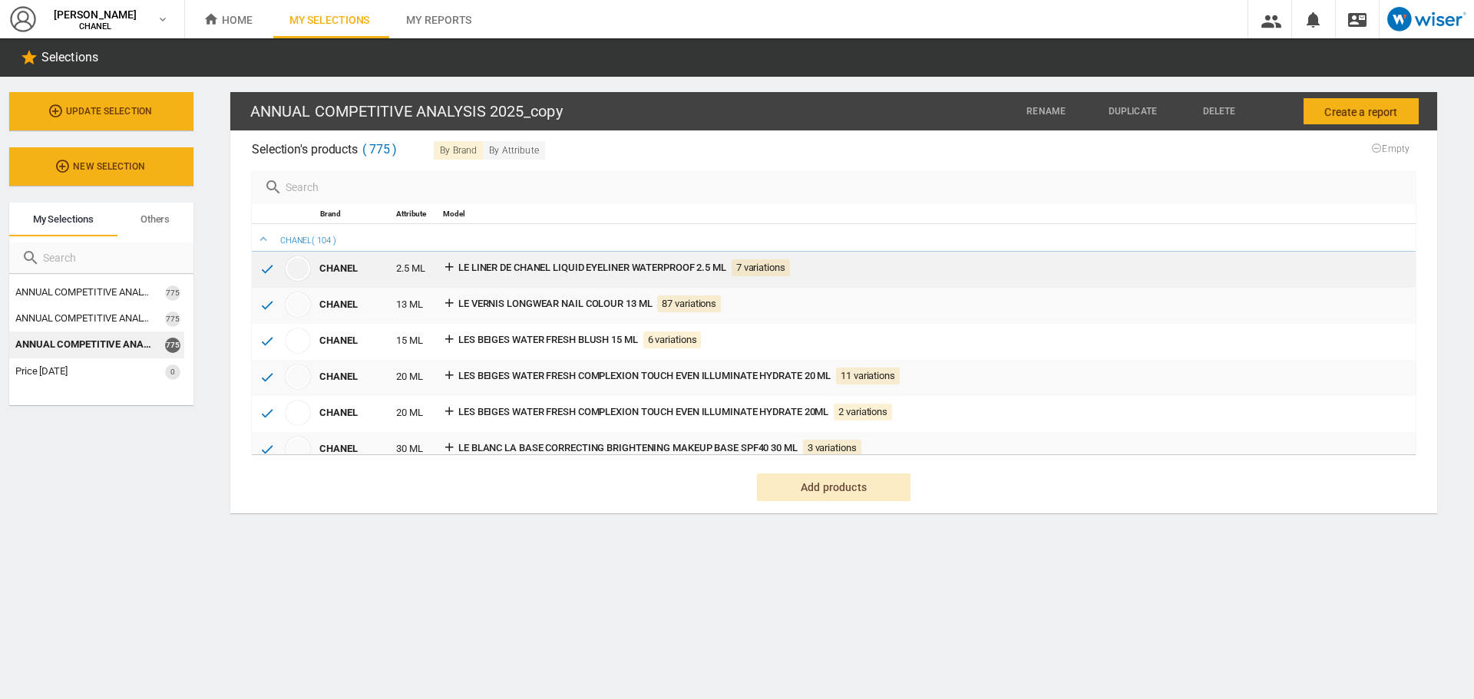
click at [323, 268] on div "CHANEL" at bounding box center [354, 268] width 77 height 21
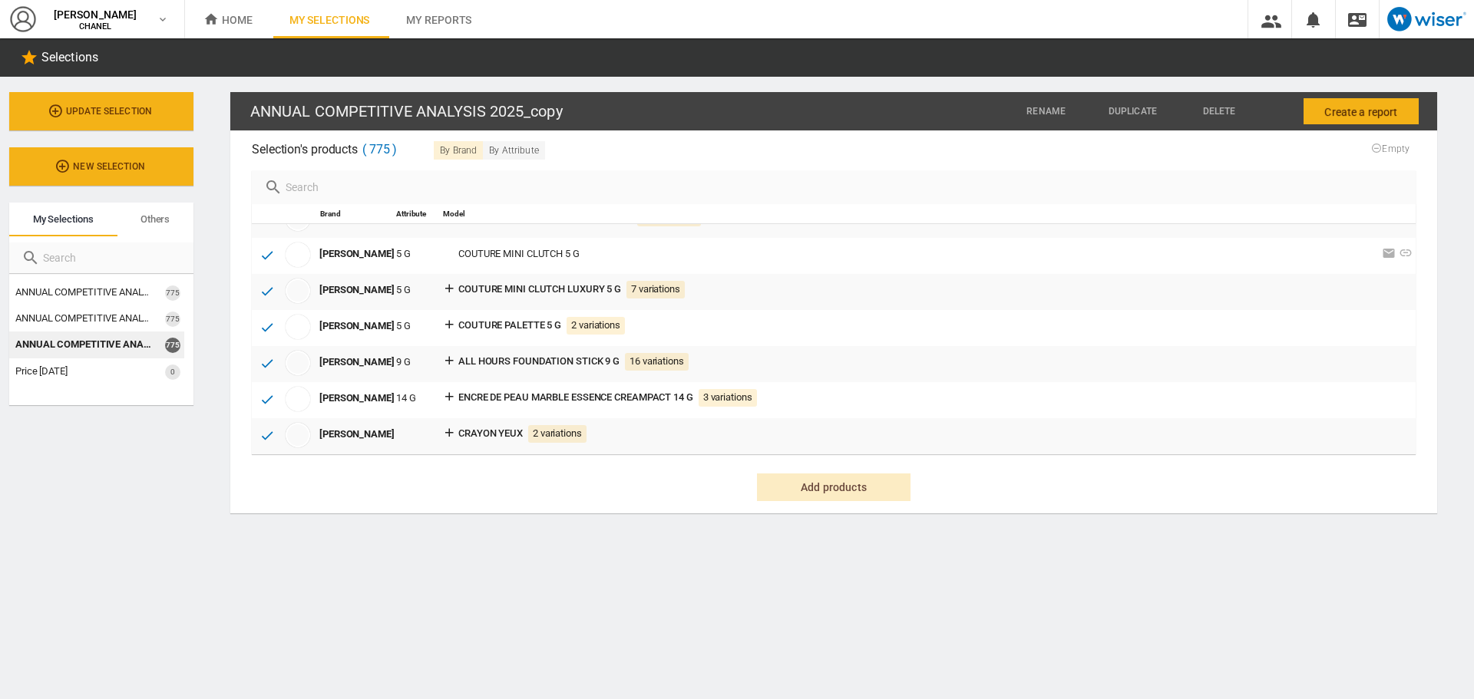
scroll to position [29096, 0]
drag, startPoint x: 320, startPoint y: 269, endPoint x: 619, endPoint y: 428, distance: 338.6
click at [619, 428] on div "CHANEL ( 104 ) CHANEL 2.5 ML LE LINER DE CHANEL LIQUID EYELINER WATERPROOF 2.5 …" at bounding box center [834, 339] width 1164 height 230
copy div "CHANEL 2.5 ML LE LINER DE CHANEL LIQUID EYELINER WATERPROOF 2.5 ML 7 variations…"
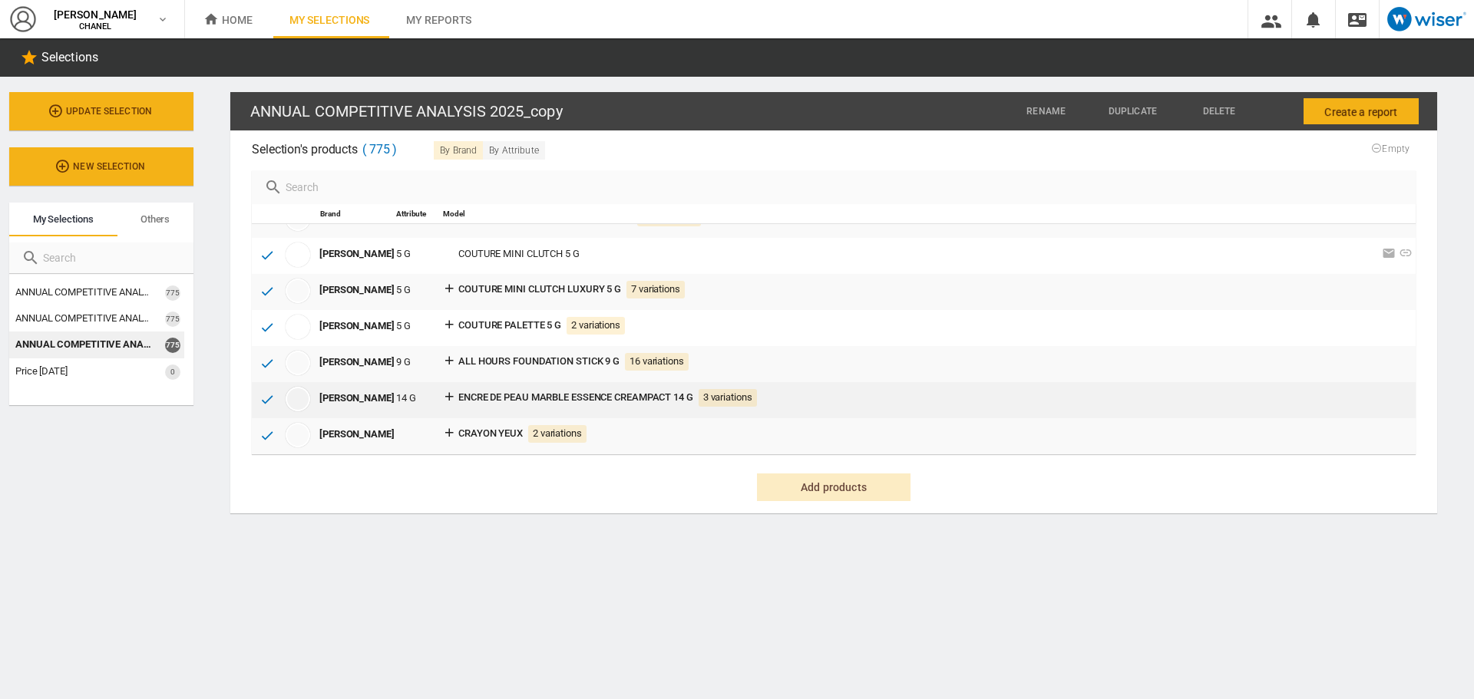
copy div "CHANEL 2.5 ML LE LINER DE CHANEL LIQUID EYELINER WATERPROOF 2.5 ML 7 variations…"
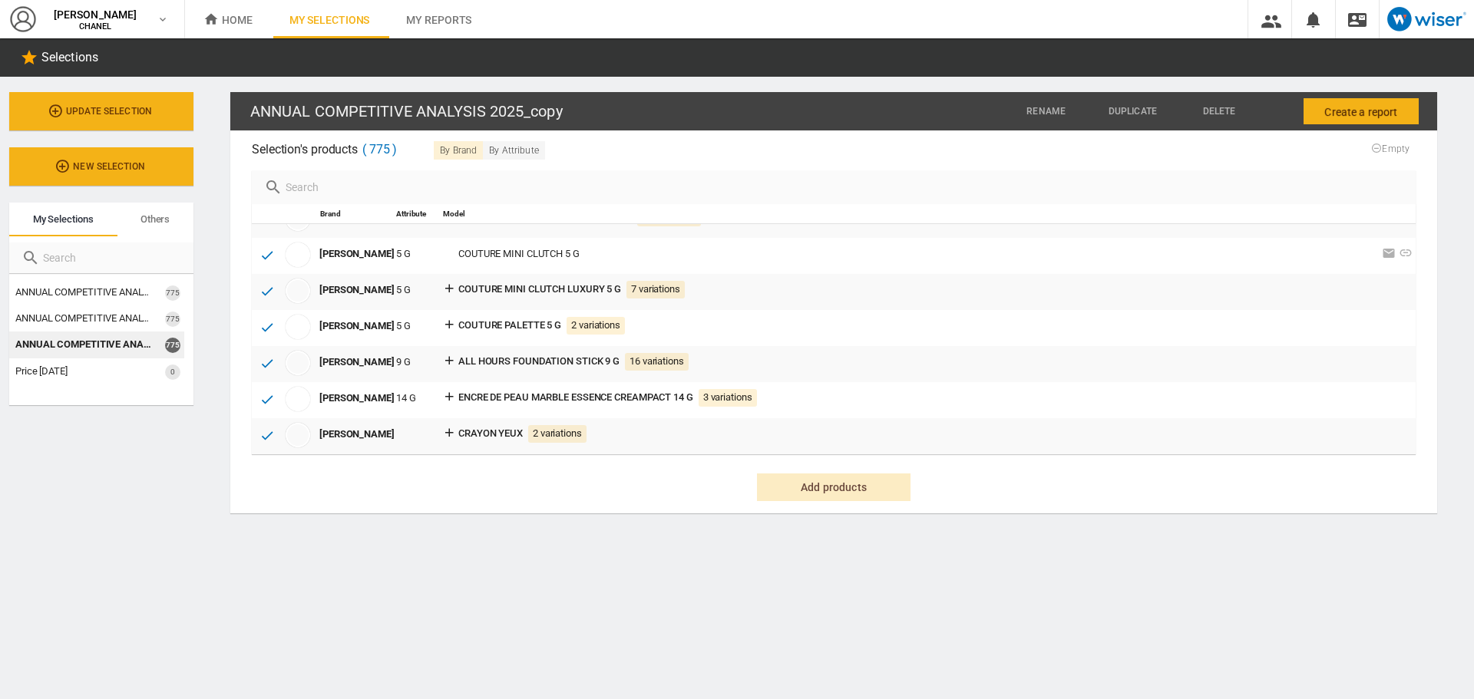
click at [892, 571] on md-content "ANNUAL COMPETITIVE ANALYSIS 2025_copy Rename Duplicate [GEOGRAPHIC_DATA] Create…" at bounding box center [833, 388] width 1280 height 623
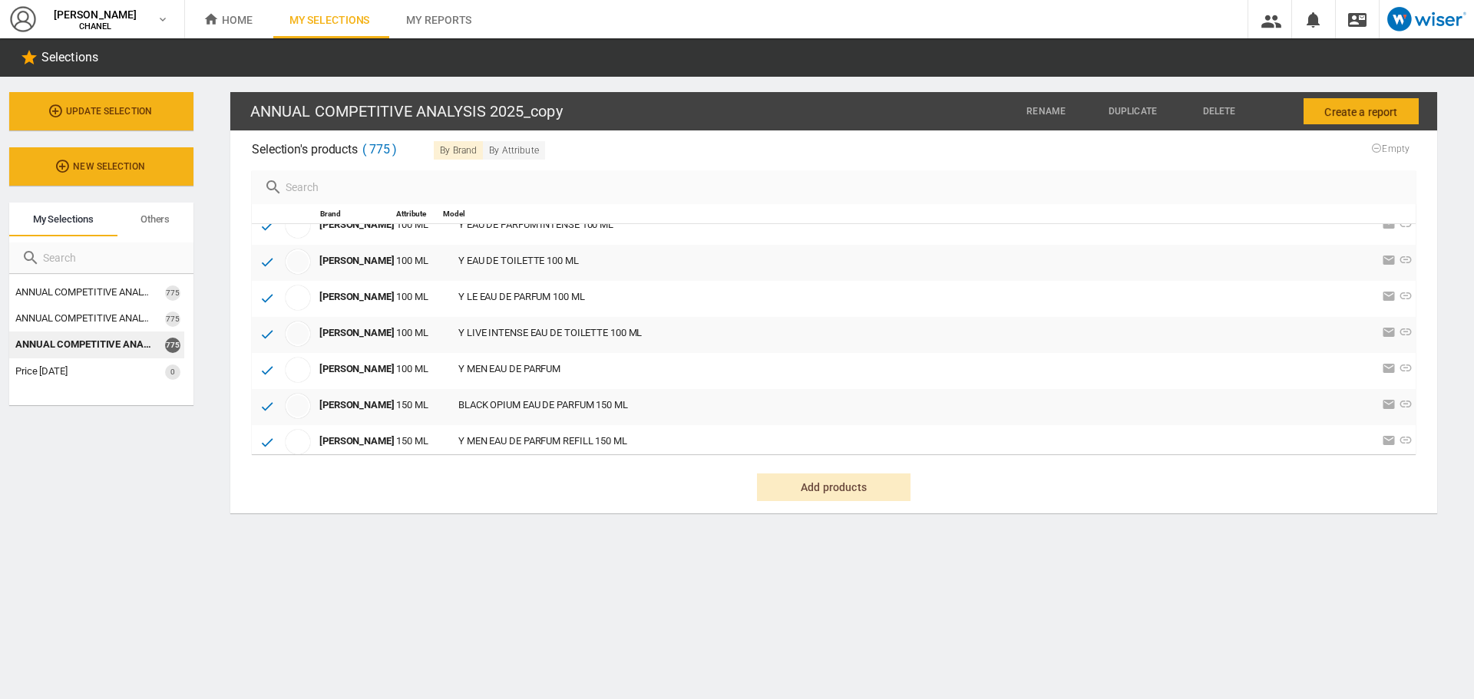
scroll to position [27408, 0]
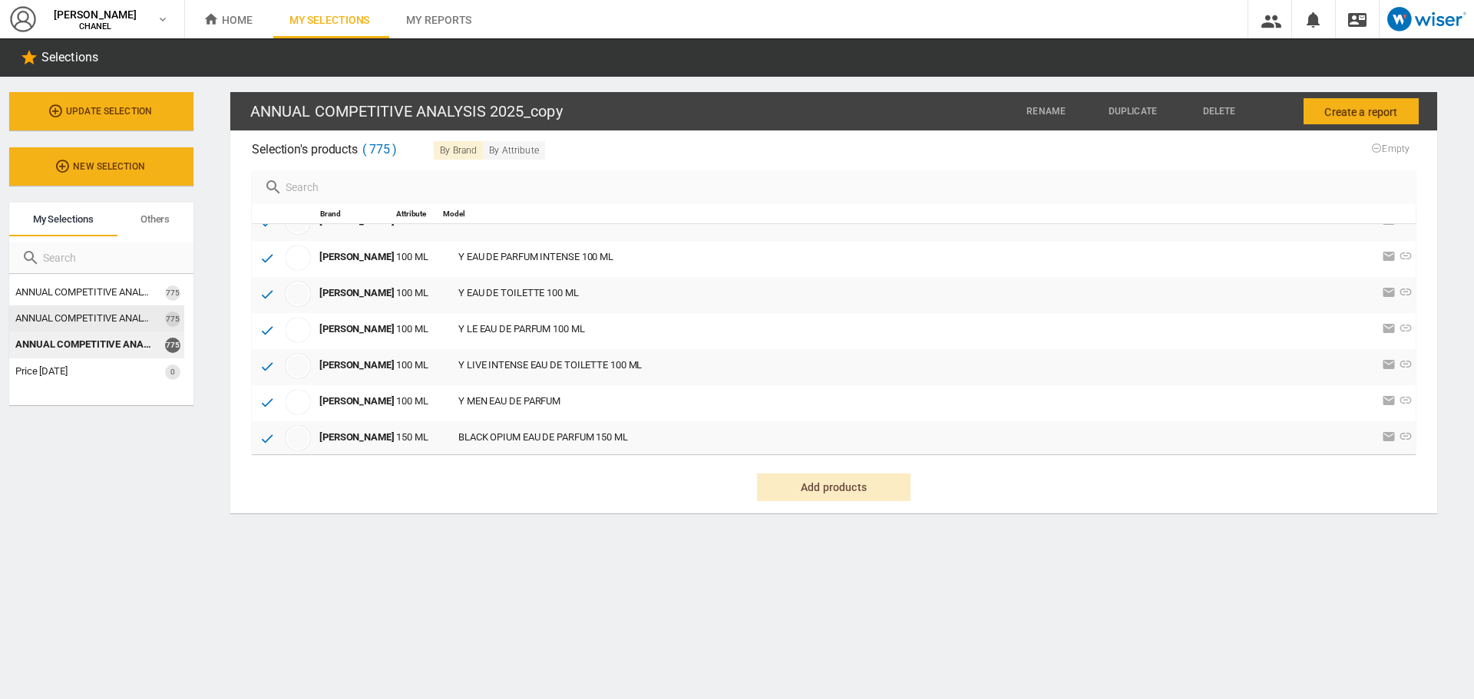
click at [122, 315] on span "ANNUAL COMPETITIVE ANALYSIS 2025_copy" at bounding box center [113, 318] width 196 height 12
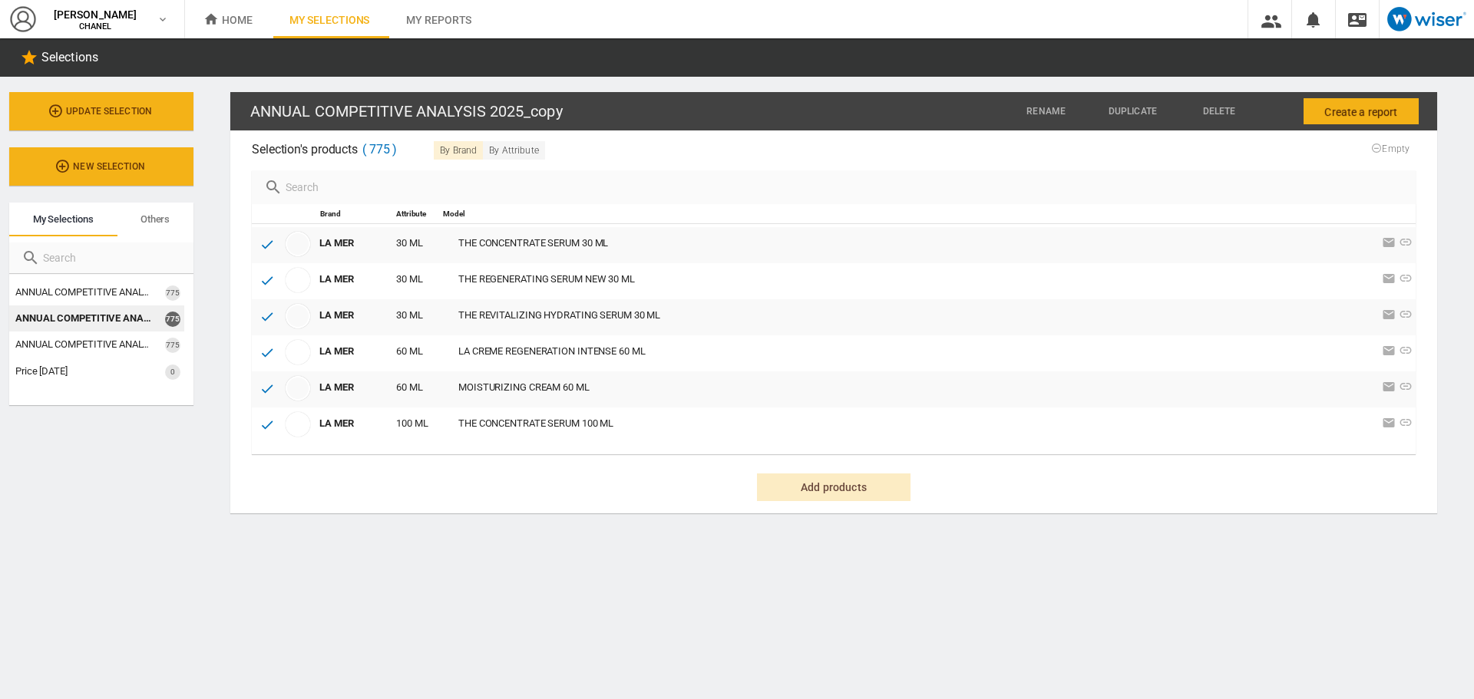
scroll to position [18503, 0]
